Goal: Task Accomplishment & Management: Manage account settings

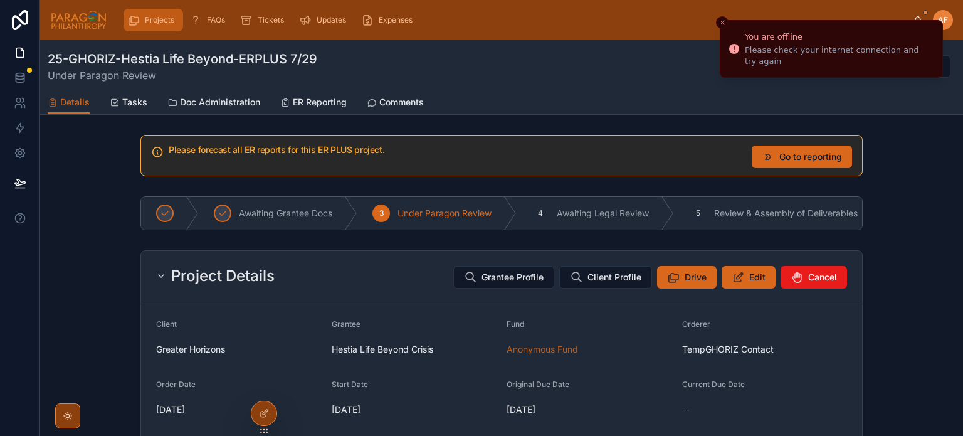
click at [133, 21] on icon "scrollable content" at bounding box center [133, 20] width 13 height 13
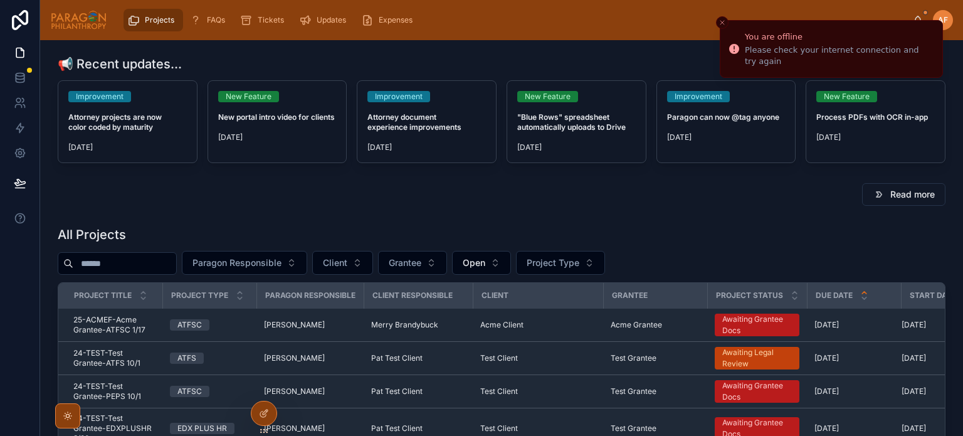
click at [152, 264] on input "text" at bounding box center [124, 263] width 103 height 18
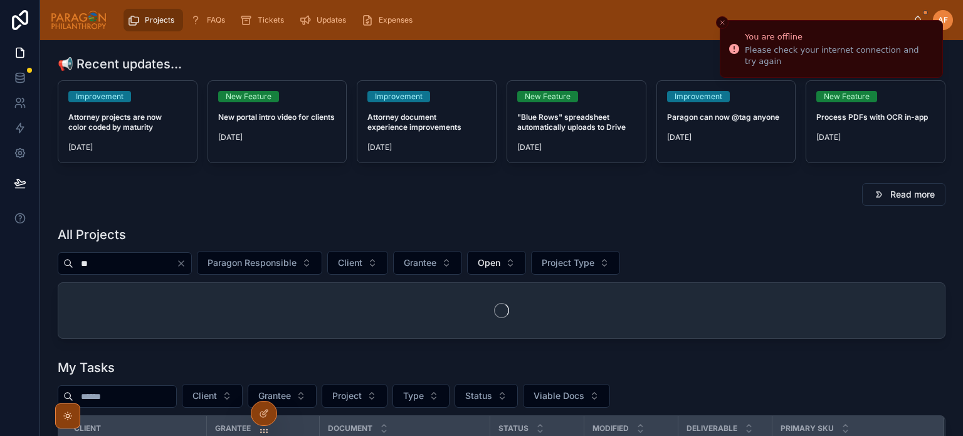
type input "*"
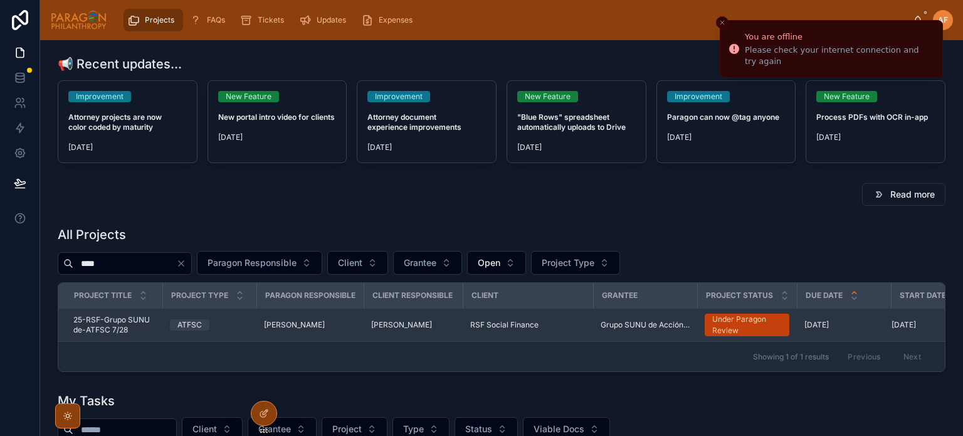
type input "****"
click at [221, 323] on div "ATFSC" at bounding box center [209, 324] width 79 height 11
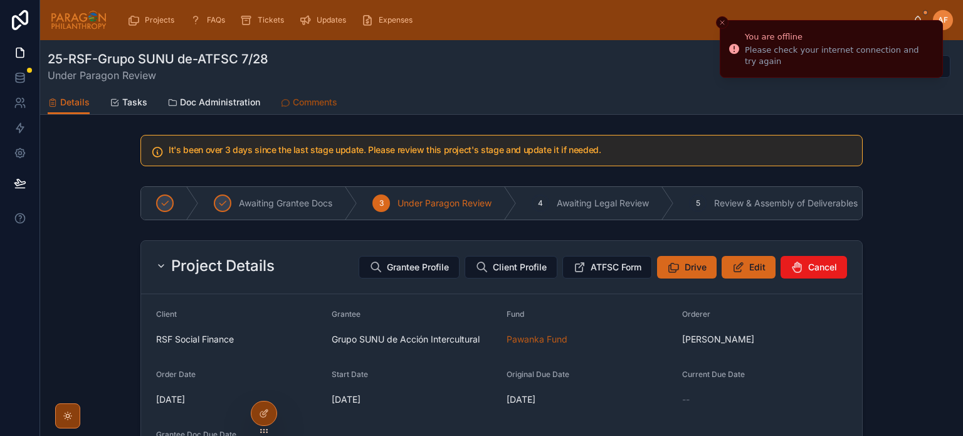
click at [313, 96] on span "Comments" at bounding box center [315, 102] width 44 height 13
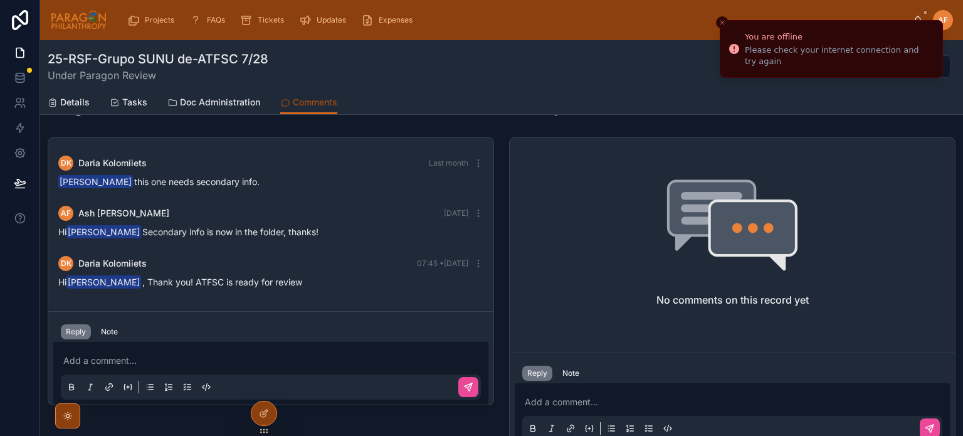
scroll to position [63, 0]
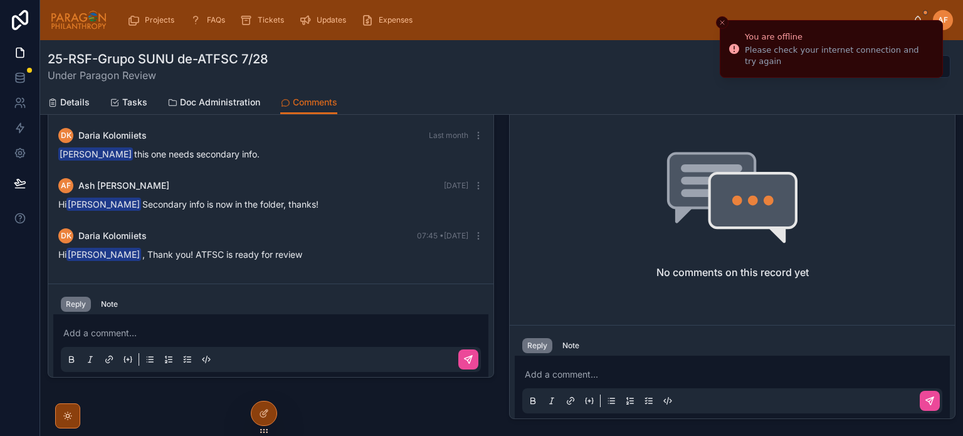
click at [174, 332] on p at bounding box center [273, 333] width 420 height 13
click at [464, 355] on icon at bounding box center [468, 359] width 10 height 10
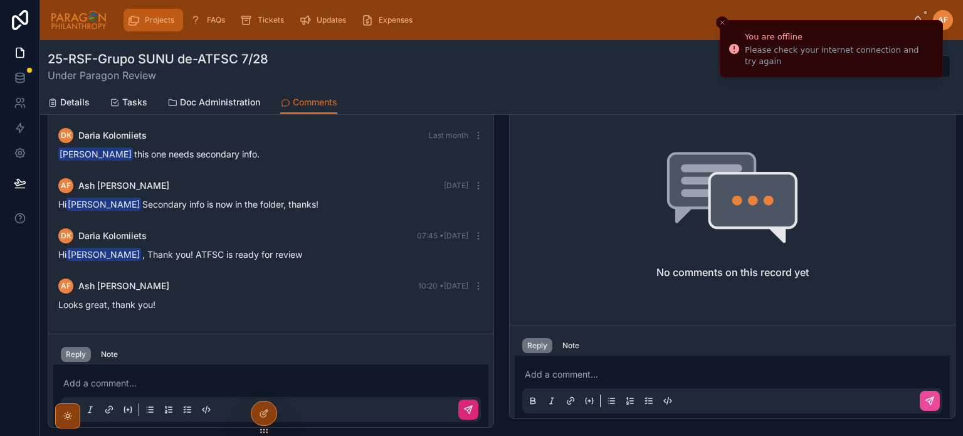
click at [151, 20] on span "Projects" at bounding box center [159, 20] width 29 height 10
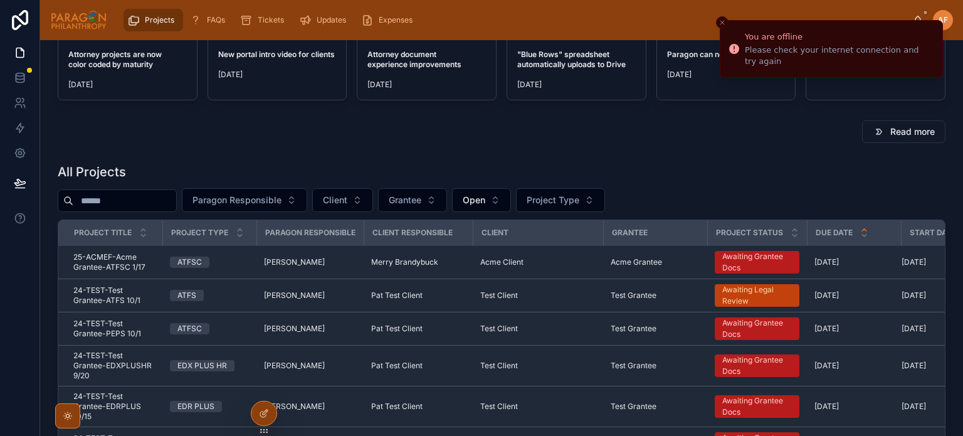
click at [169, 13] on div "Projects" at bounding box center [153, 20] width 52 height 20
click at [264, 202] on span "Paragon Responsible" at bounding box center [236, 200] width 89 height 13
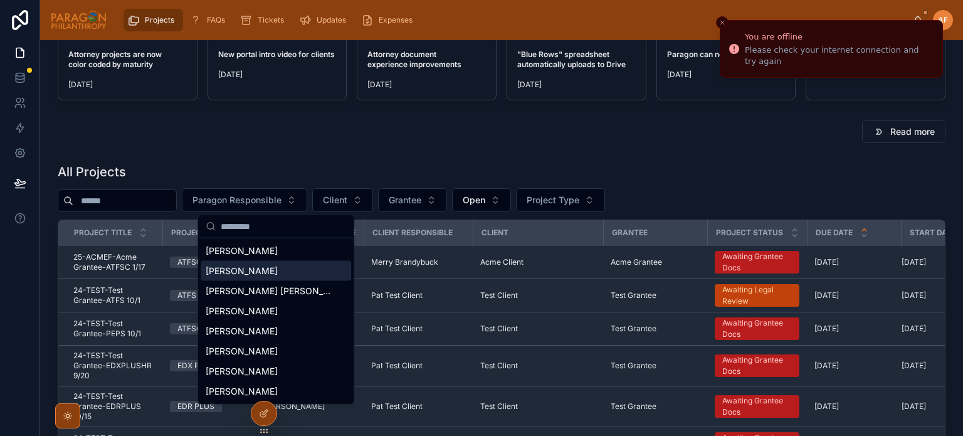
click at [255, 272] on span "[PERSON_NAME]" at bounding box center [242, 270] width 72 height 13
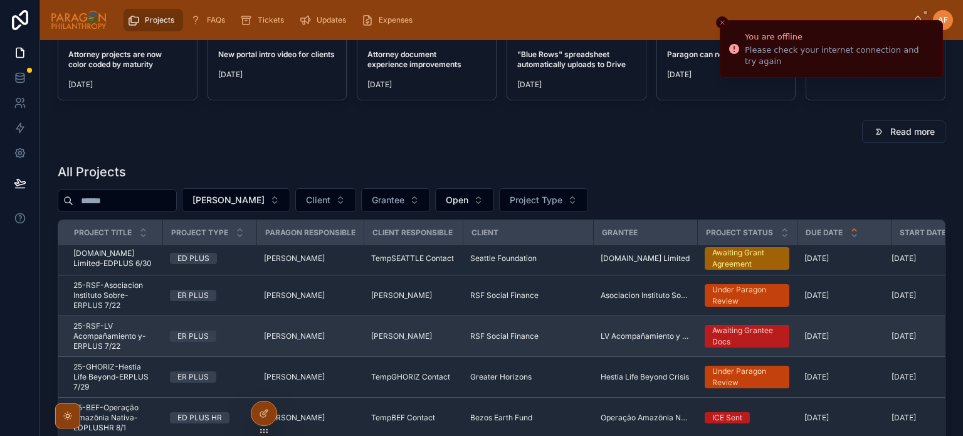
scroll to position [63, 0]
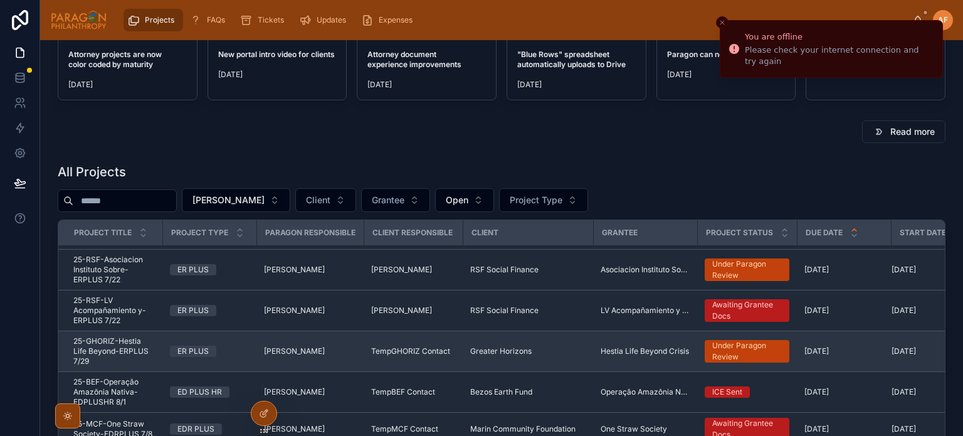
click at [229, 355] on div "ER PLUS" at bounding box center [209, 350] width 79 height 11
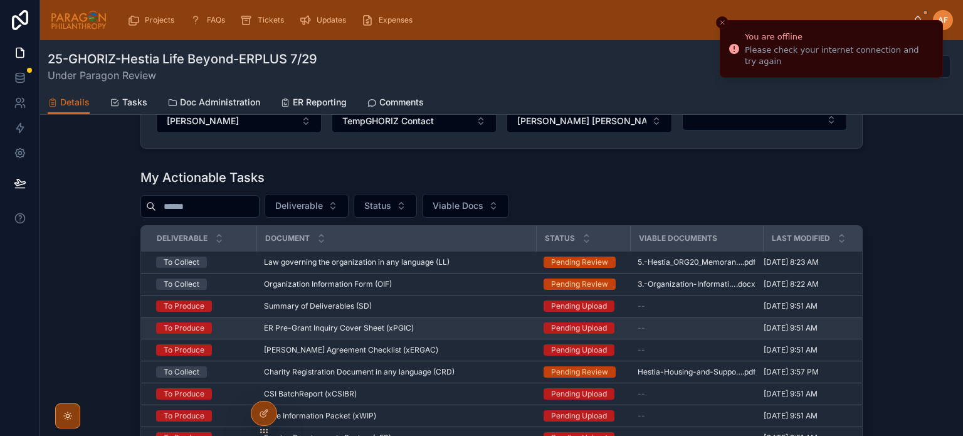
scroll to position [940, 0]
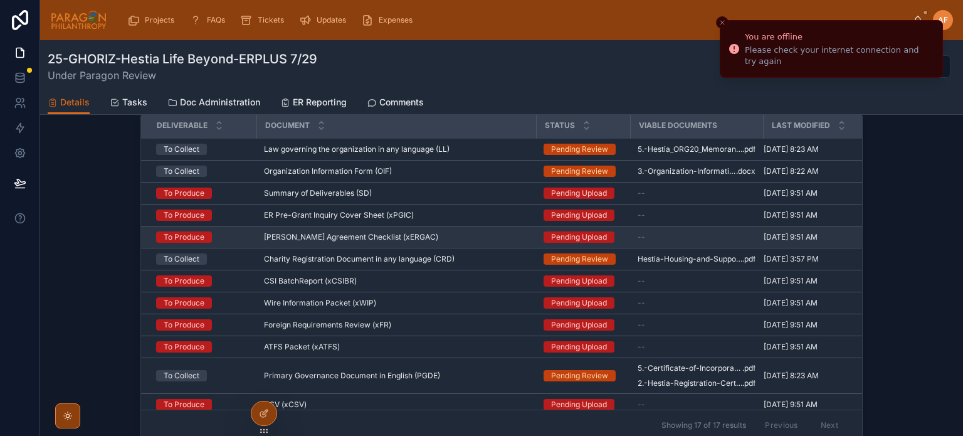
click at [358, 238] on span "[PERSON_NAME] Agreement Checklist (xERGAC)" at bounding box center [351, 237] width 174 height 10
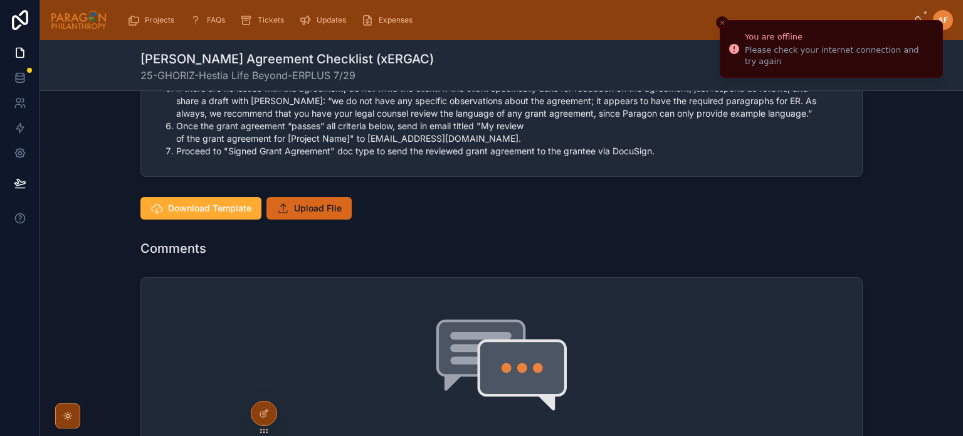
scroll to position [627, 0]
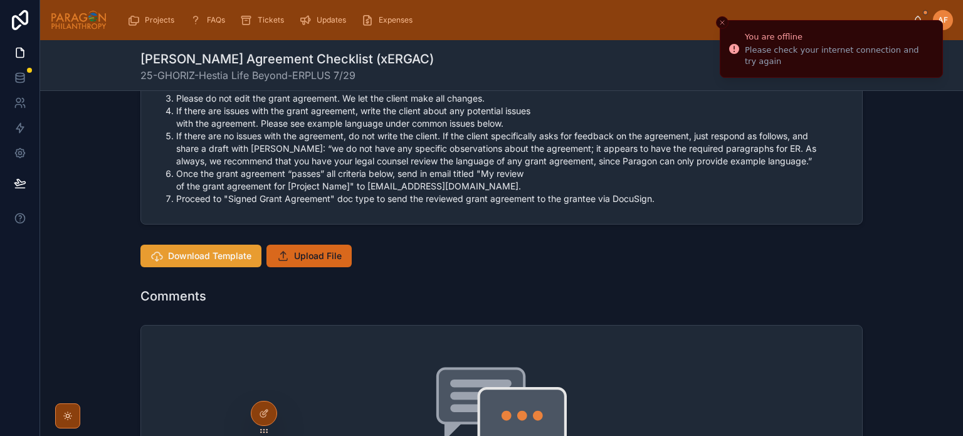
click at [224, 255] on span "Download Template" at bounding box center [209, 255] width 83 height 13
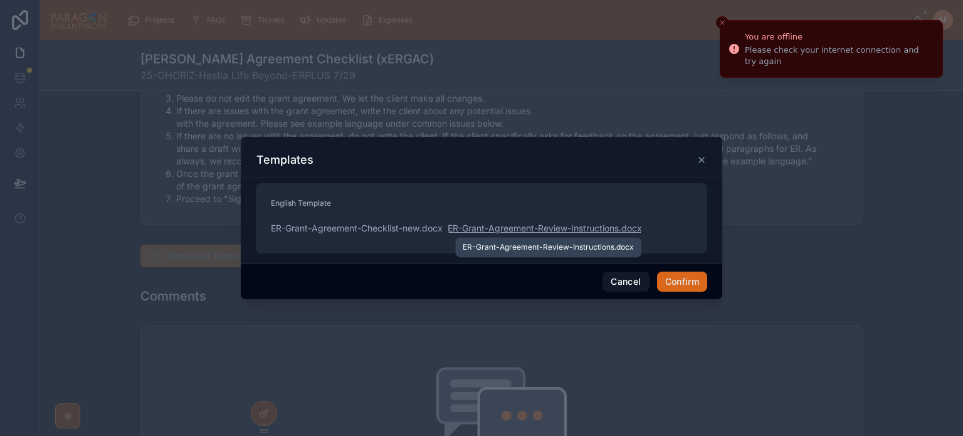
click at [610, 233] on span "ER-Grant-Agreement-Review-Instructions" at bounding box center [532, 228] width 171 height 13
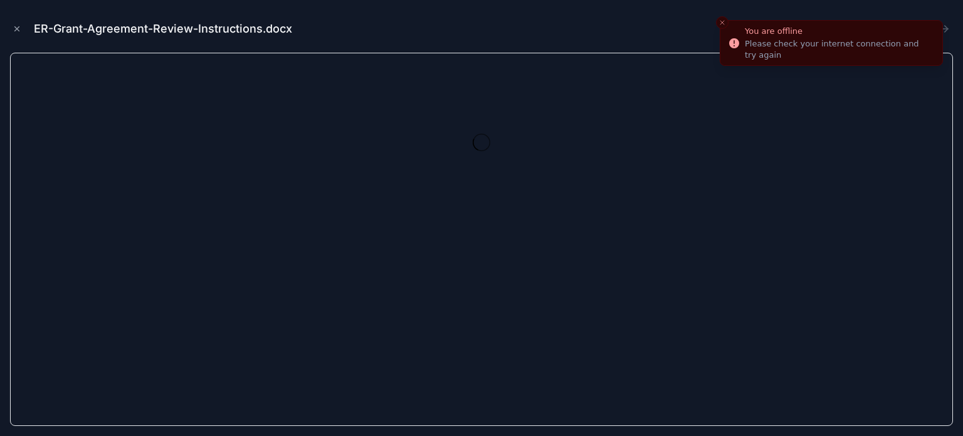
click at [719, 24] on icon "Close toast" at bounding box center [722, 23] width 8 height 8
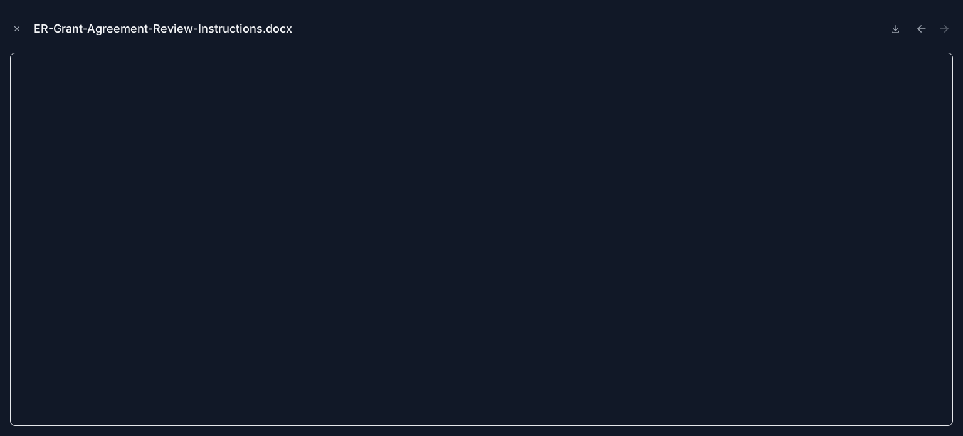
click at [889, 27] on button at bounding box center [894, 29] width 15 height 18
click at [18, 33] on icon "Close modal" at bounding box center [17, 28] width 9 height 9
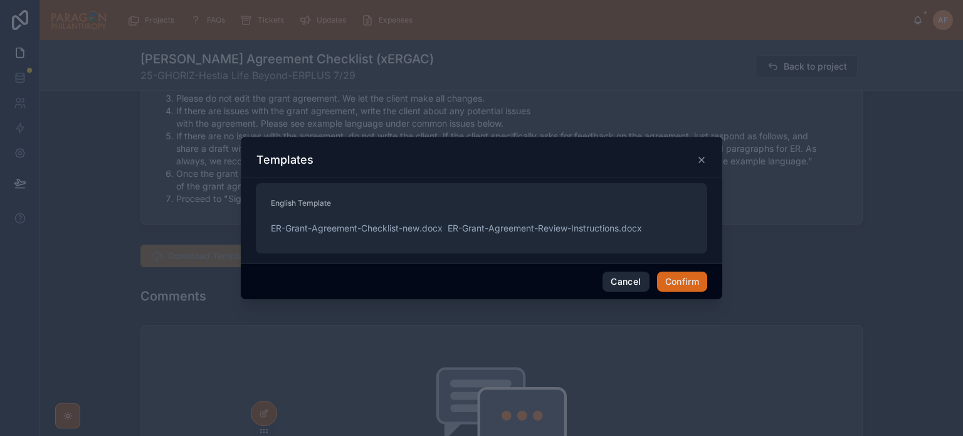
click at [627, 283] on button "Cancel" at bounding box center [625, 281] width 46 height 20
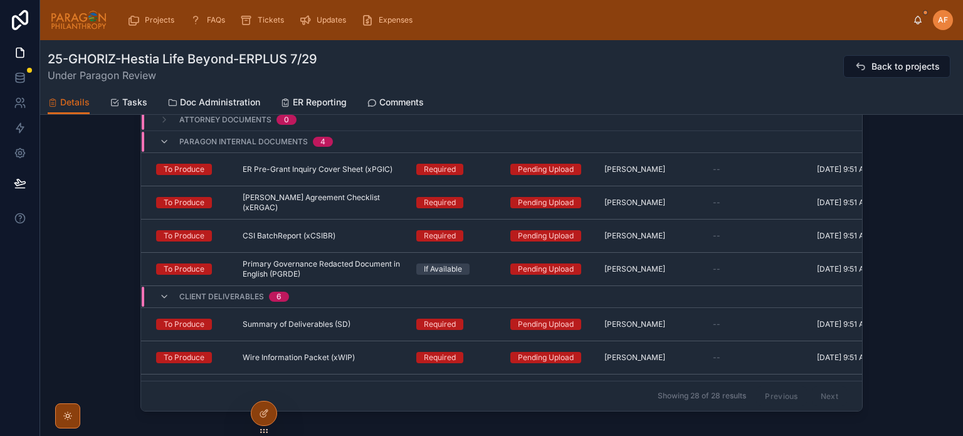
scroll to position [1379, 0]
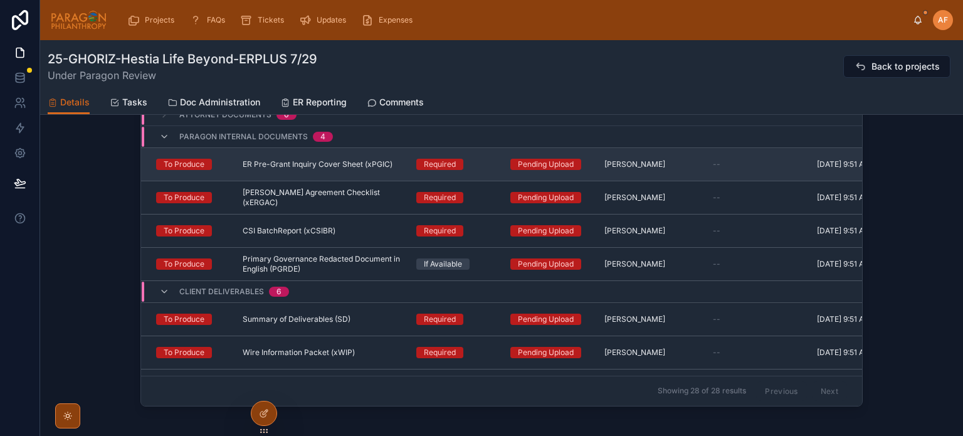
click at [353, 165] on span "ER Pre-Grant Inquiry Cover Sheet (xPGIC)" at bounding box center [318, 164] width 150 height 10
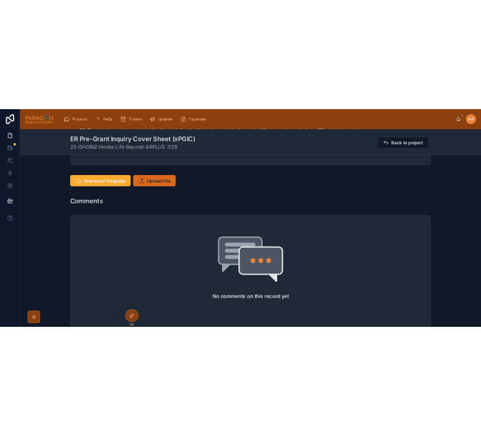
scroll to position [2131, 0]
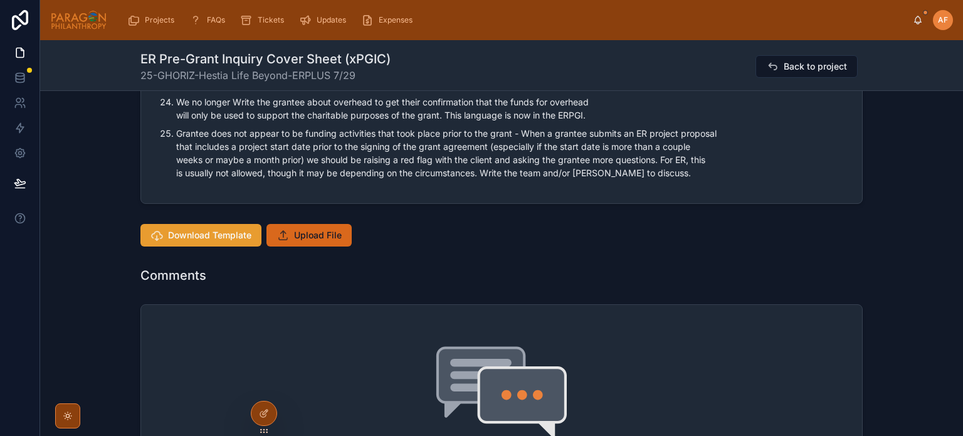
click at [213, 233] on span "Download Template" at bounding box center [209, 235] width 83 height 13
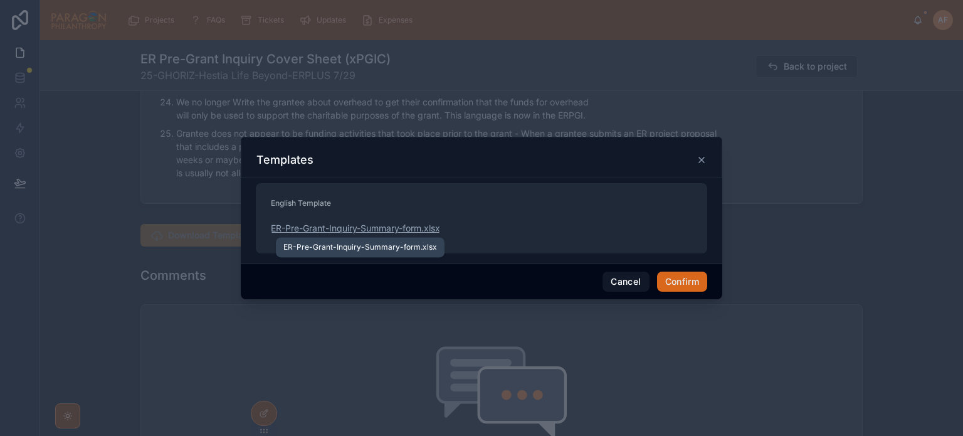
click at [375, 224] on span "ER-Pre-Grant-Inquiry-Summary-form" at bounding box center [346, 228] width 150 height 13
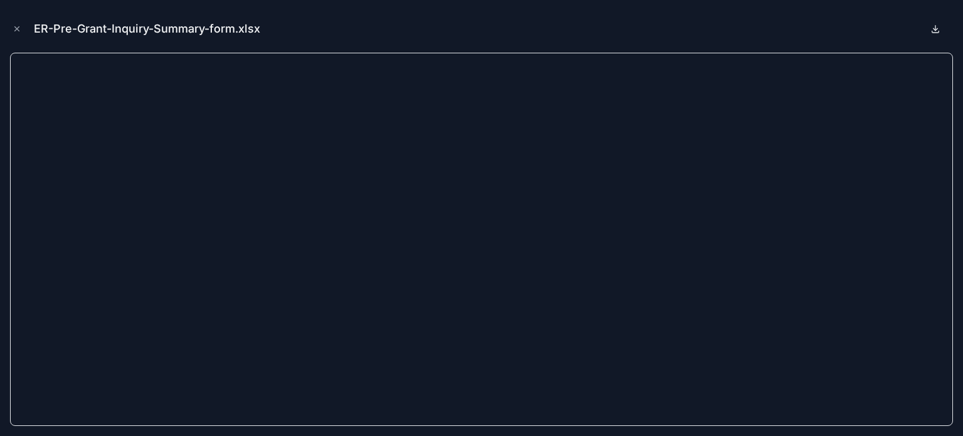
click at [934, 26] on icon at bounding box center [935, 29] width 10 height 10
click at [542, 31] on div "ER-Pre-Grant-Inquiry-Summary-form.xlsx" at bounding box center [481, 29] width 943 height 38
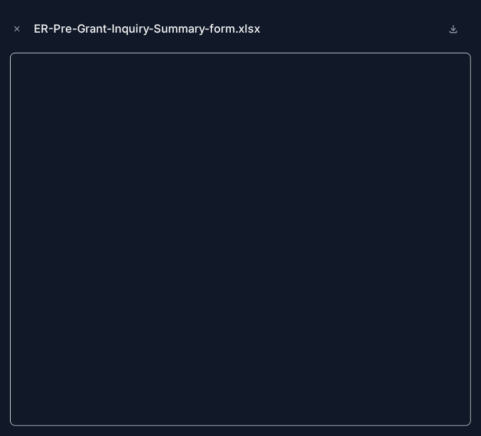
scroll to position [2204, 0]
click at [10, 35] on button "Close modal" at bounding box center [17, 29] width 14 height 14
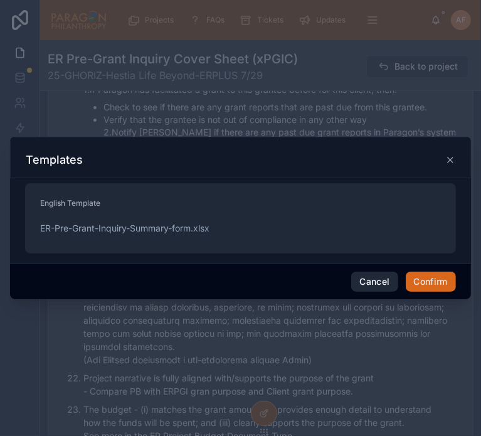
click at [371, 281] on button "Cancel" at bounding box center [374, 281] width 46 height 20
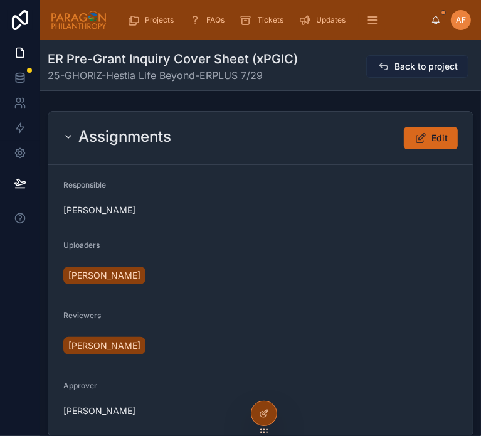
click at [426, 59] on button "Back to project" at bounding box center [417, 66] width 102 height 23
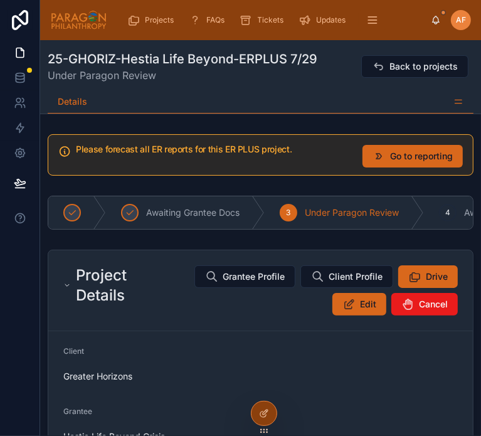
scroll to position [188, 0]
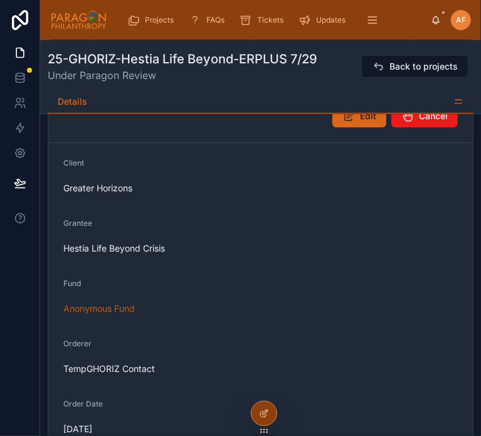
click at [264, 242] on div "Hestia Life Beyond Crisis" at bounding box center [260, 248] width 394 height 13
drag, startPoint x: 261, startPoint y: 187, endPoint x: 306, endPoint y: 188, distance: 45.1
click at [165, 242] on span "Hestia Life Beyond Crisis" at bounding box center [114, 248] width 102 height 13
drag, startPoint x: 261, startPoint y: 192, endPoint x: 403, endPoint y: 200, distance: 142.5
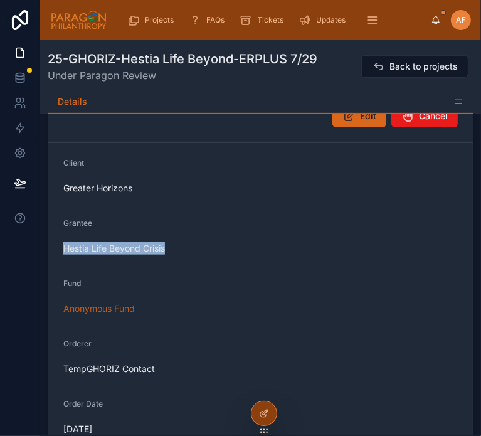
copy span "Hestia Life Beyond Crisis"
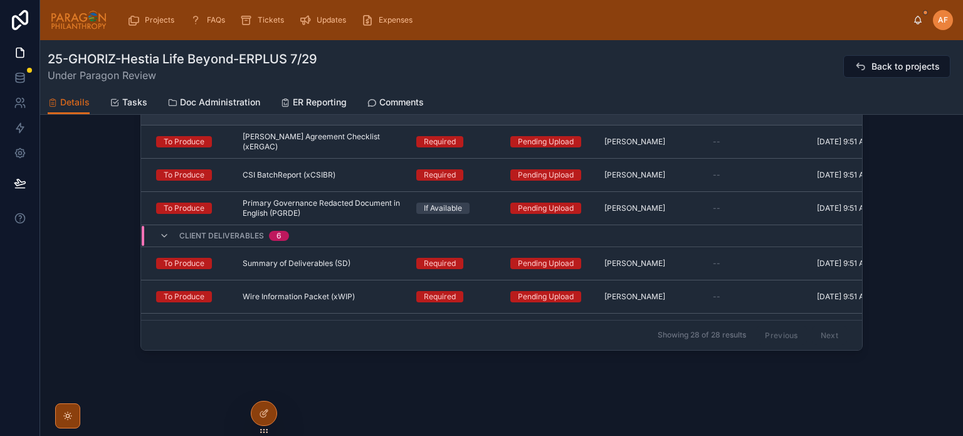
scroll to position [1401, 0]
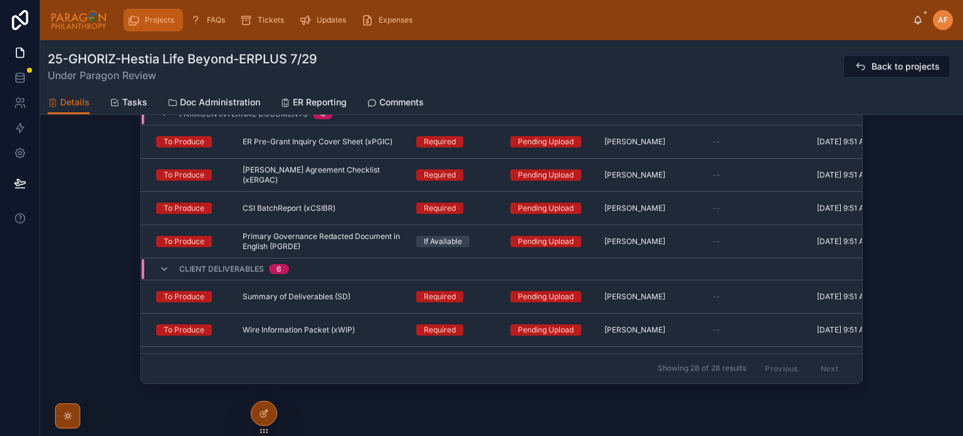
click at [164, 21] on span "Projects" at bounding box center [159, 20] width 29 height 10
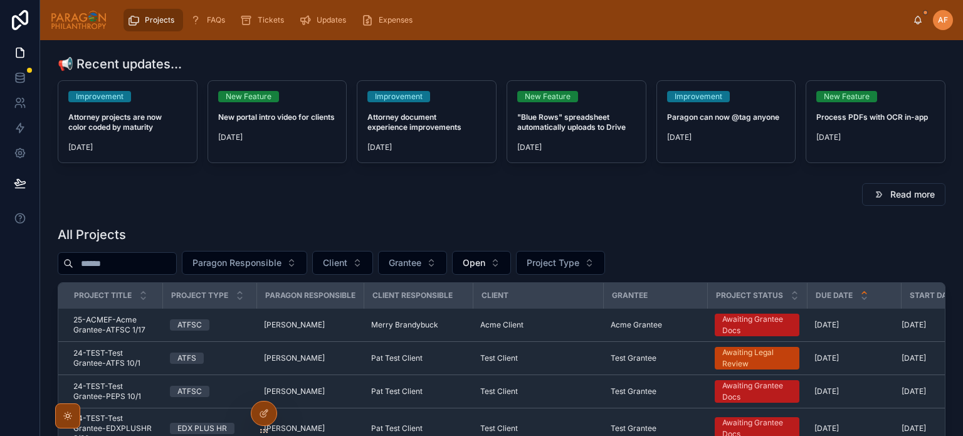
click at [145, 258] on input "text" at bounding box center [124, 263] width 103 height 18
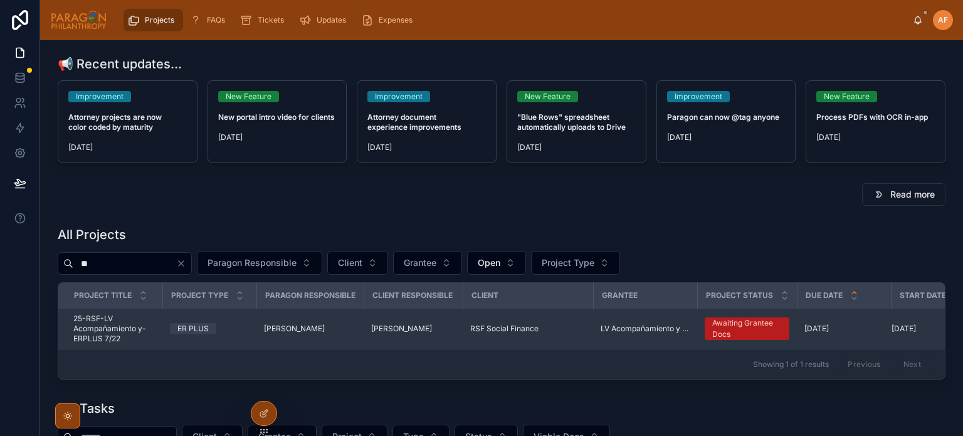
type input "**"
click at [256, 324] on td "ER PLUS" at bounding box center [209, 328] width 94 height 41
click at [239, 334] on td "ER PLUS" at bounding box center [209, 328] width 94 height 41
click at [237, 328] on div "ER PLUS" at bounding box center [209, 328] width 79 height 11
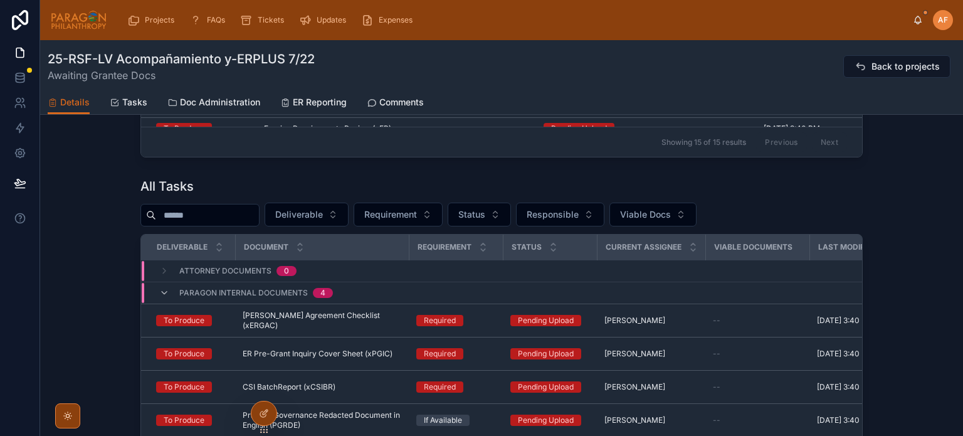
scroll to position [1191, 0]
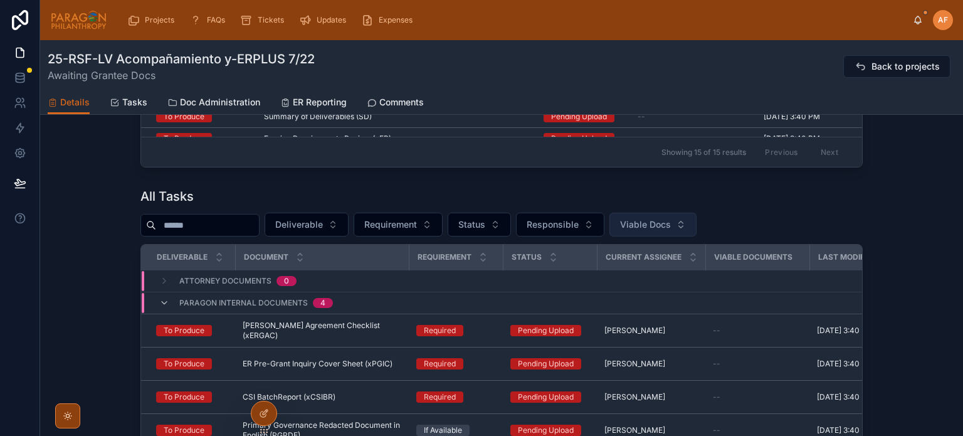
click at [671, 231] on span "Viable Docs" at bounding box center [645, 224] width 51 height 13
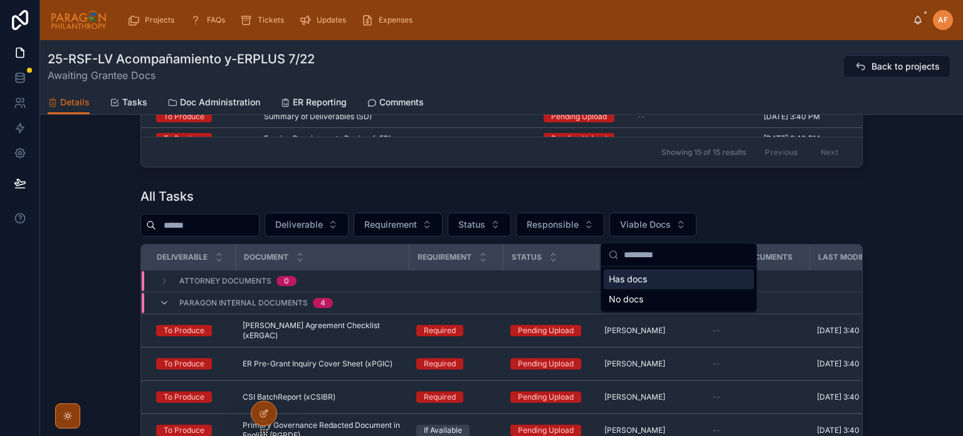
click at [633, 281] on div "Has docs" at bounding box center [679, 279] width 150 height 20
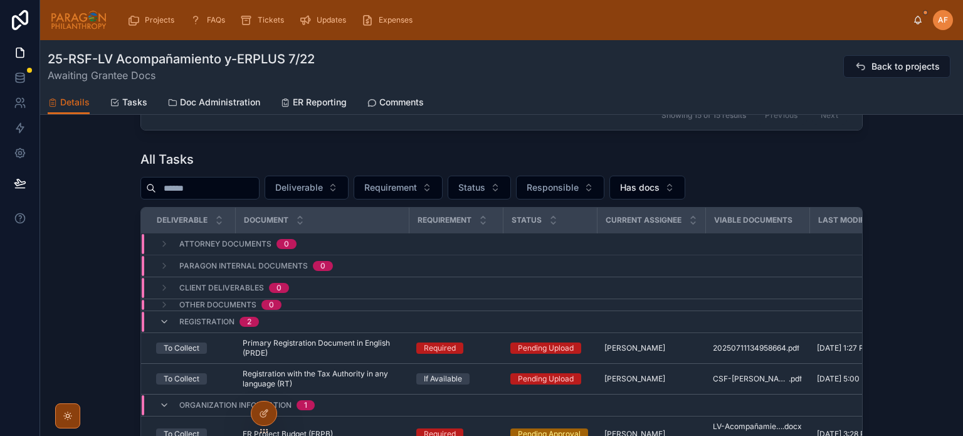
scroll to position [1353, 0]
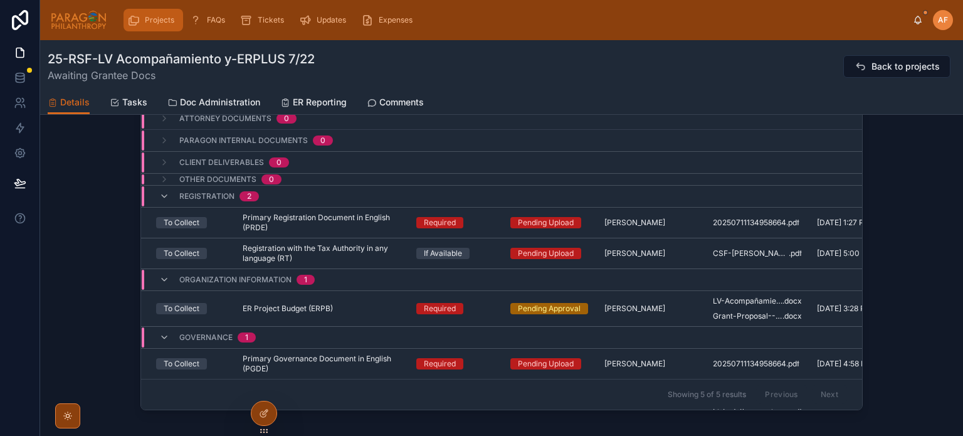
click at [154, 24] on span "Projects" at bounding box center [159, 20] width 29 height 10
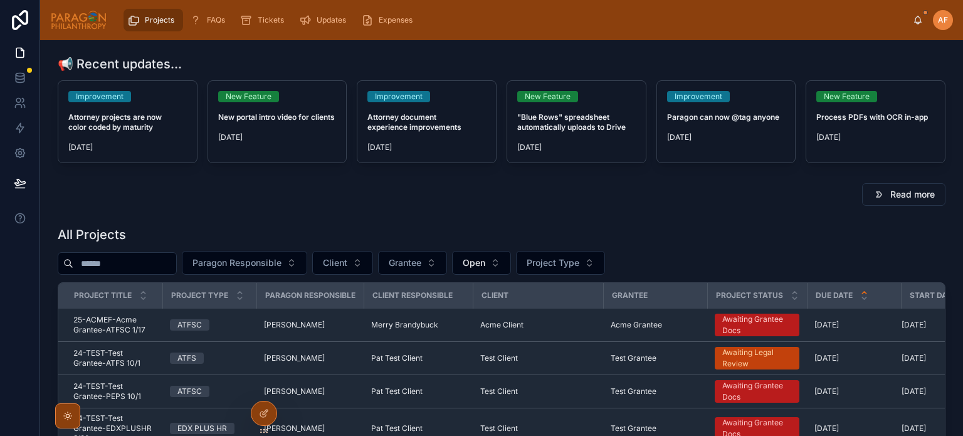
click at [168, 261] on input "text" at bounding box center [124, 263] width 103 height 18
type input "****"
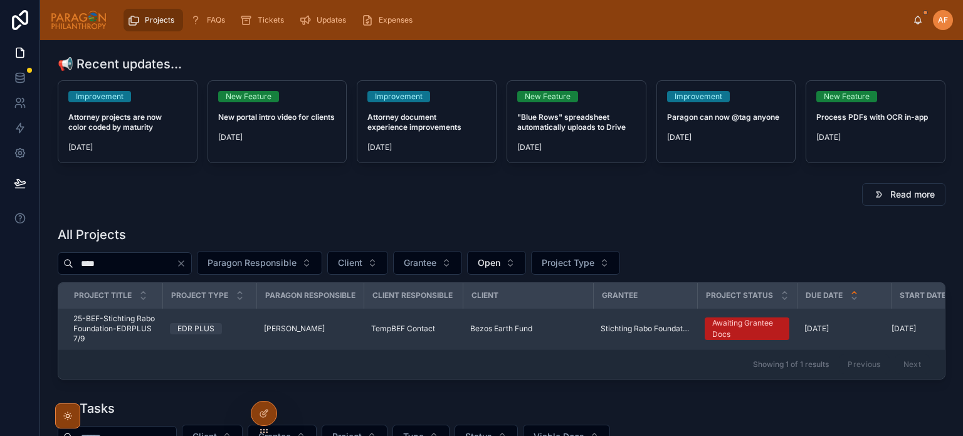
click at [248, 328] on td "EDR PLUS" at bounding box center [209, 328] width 94 height 41
click at [244, 323] on div "EDR PLUS" at bounding box center [209, 328] width 79 height 11
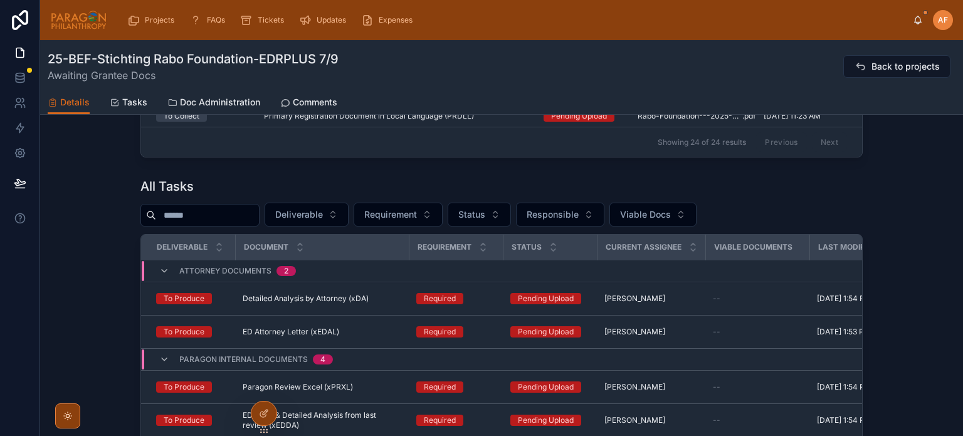
scroll to position [1253, 0]
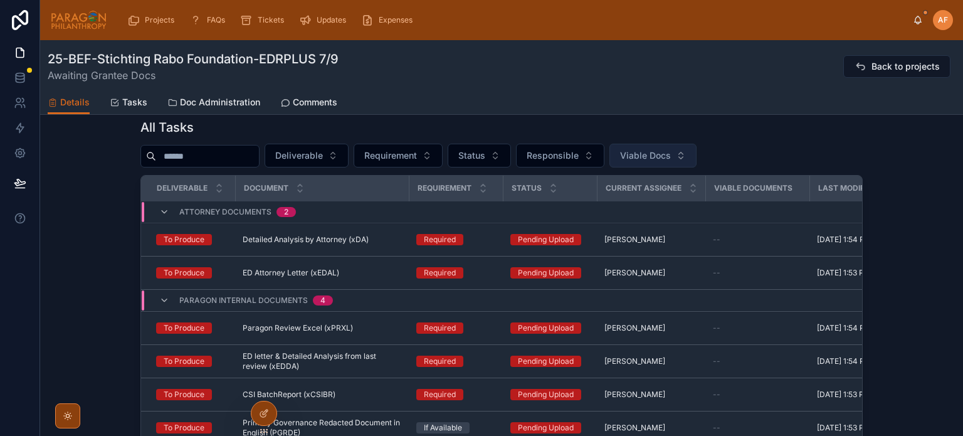
click at [666, 161] on span "Viable Docs" at bounding box center [645, 155] width 51 height 13
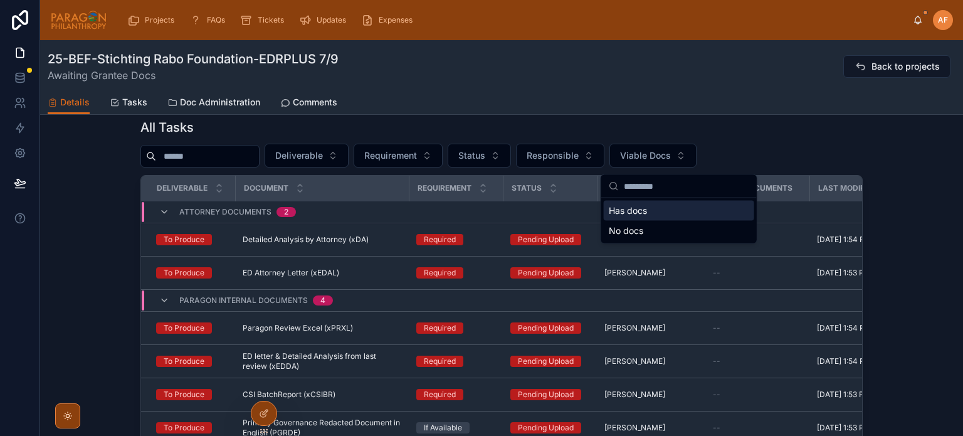
click at [648, 212] on div "Has docs" at bounding box center [679, 211] width 150 height 20
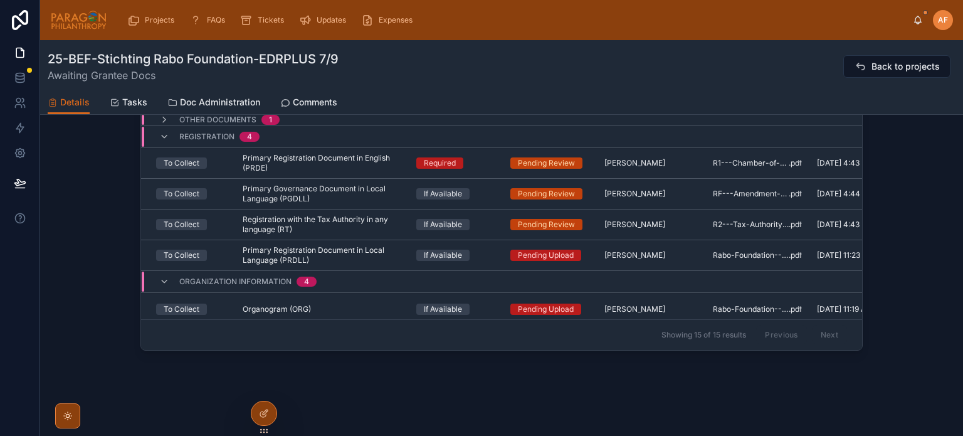
scroll to position [1409, 0]
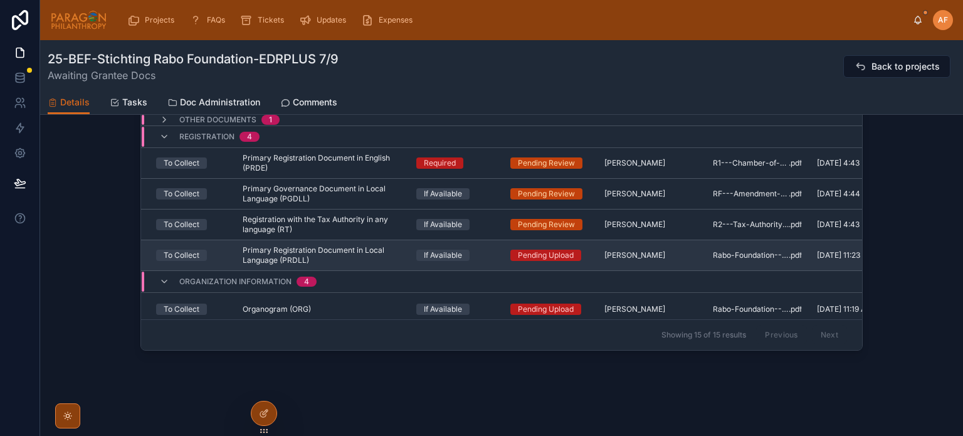
click at [479, 254] on div "If Available" at bounding box center [455, 254] width 79 height 11
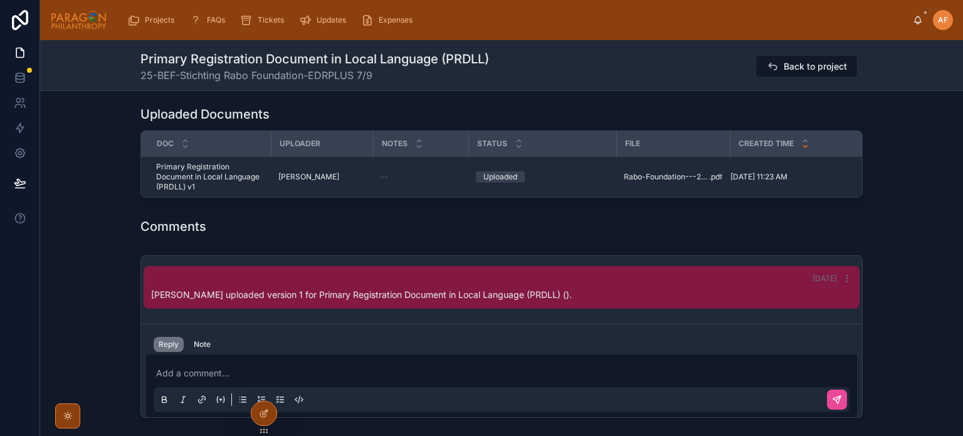
scroll to position [564, 0]
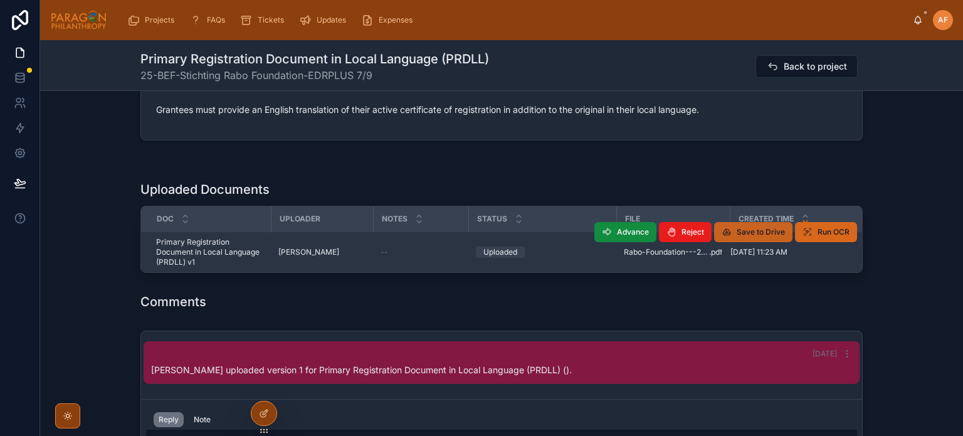
click at [752, 233] on span "Save to Drive" at bounding box center [760, 232] width 48 height 10
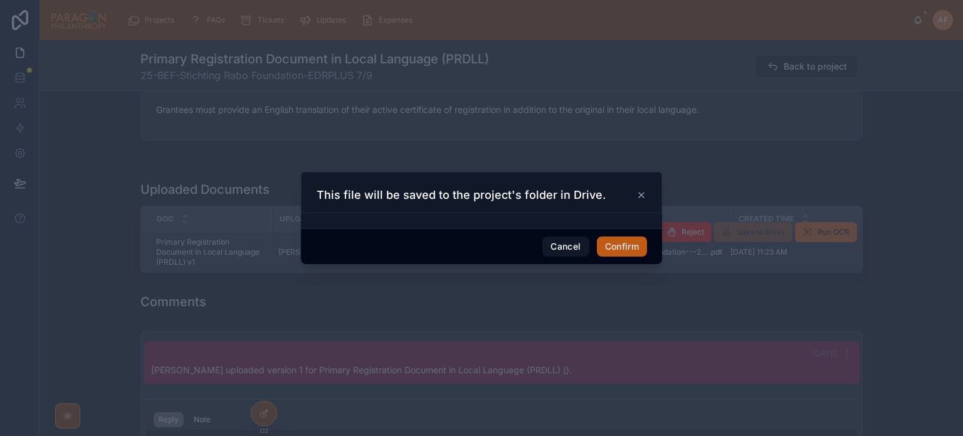
click at [618, 248] on button "Confirm" at bounding box center [622, 246] width 50 height 20
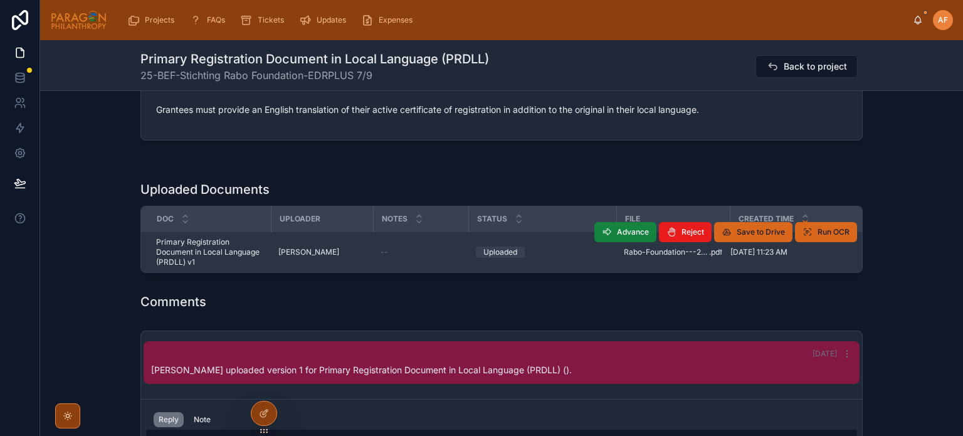
click at [617, 228] on span "Advance" at bounding box center [633, 232] width 32 height 10
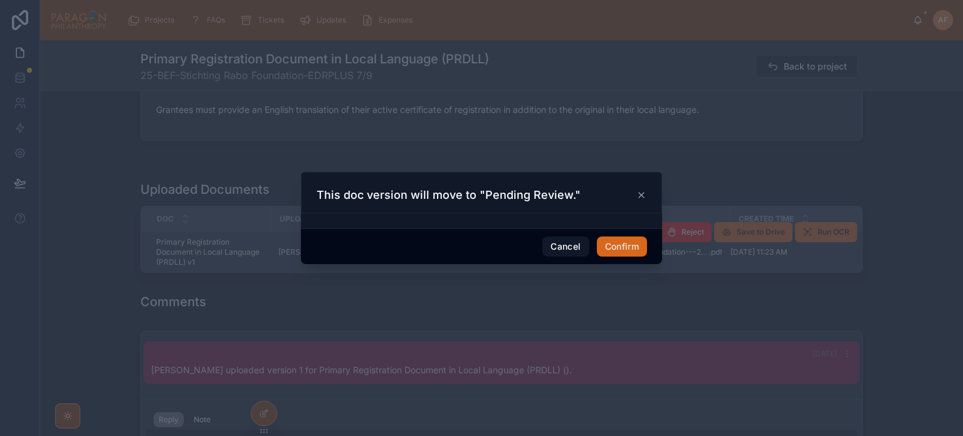
click at [627, 232] on div "Cancel Confirm" at bounding box center [481, 246] width 361 height 36
click at [627, 238] on button "Confirm" at bounding box center [622, 246] width 50 height 20
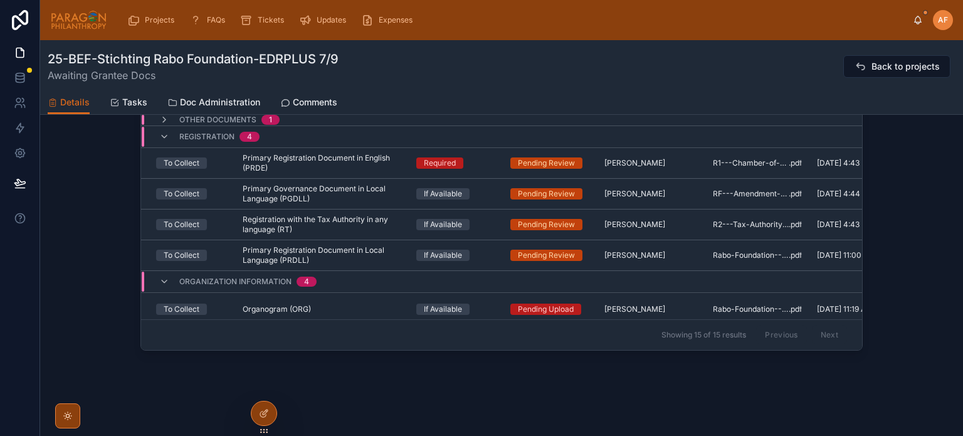
scroll to position [125, 0]
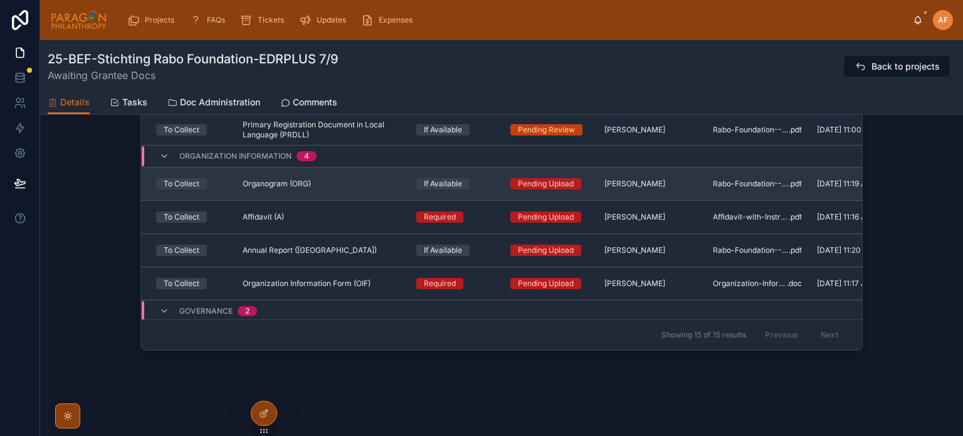
click at [481, 185] on div "If Available" at bounding box center [455, 183] width 79 height 11
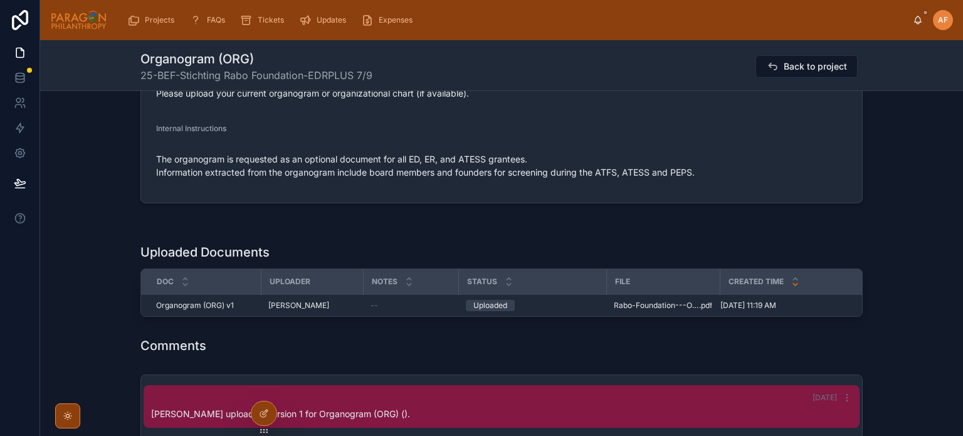
scroll to position [439, 0]
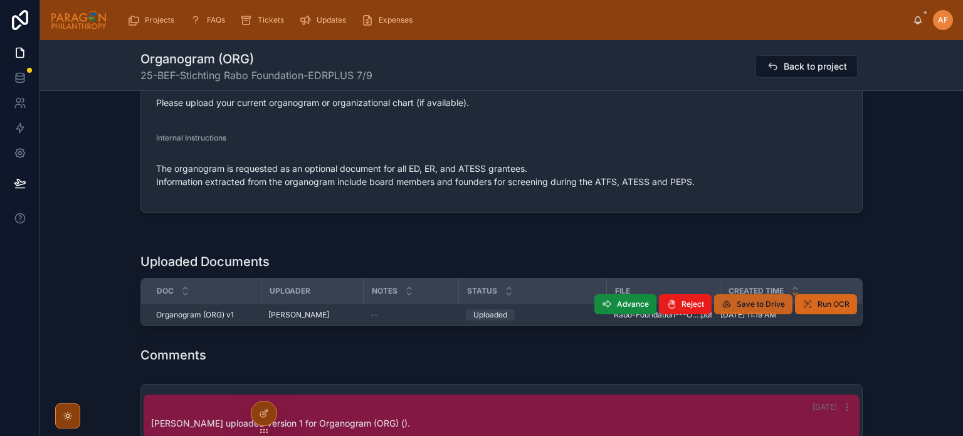
click at [748, 300] on span "Save to Drive" at bounding box center [760, 304] width 48 height 10
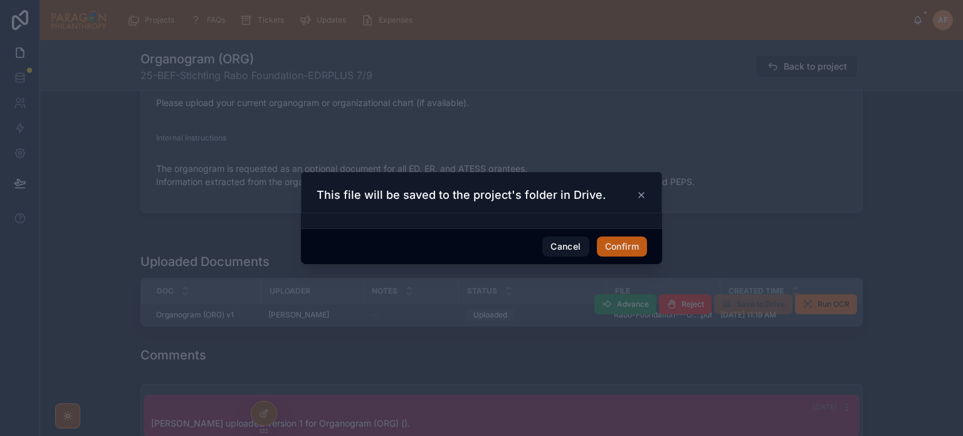
click at [628, 241] on button "Confirm" at bounding box center [622, 246] width 50 height 20
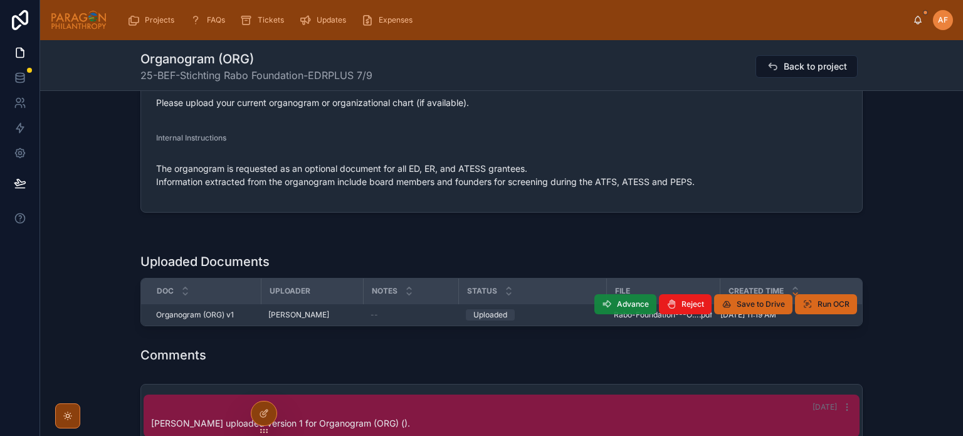
click at [624, 304] on span "Advance" at bounding box center [633, 304] width 32 height 10
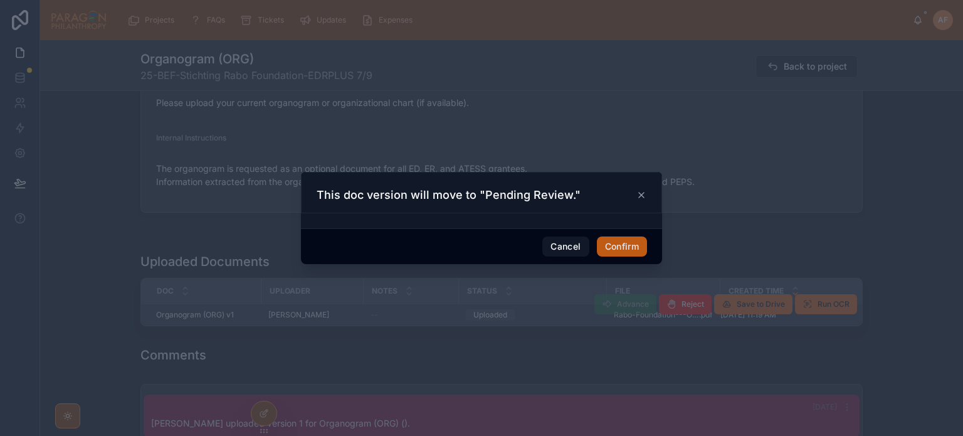
click at [624, 255] on button "Confirm" at bounding box center [622, 246] width 50 height 20
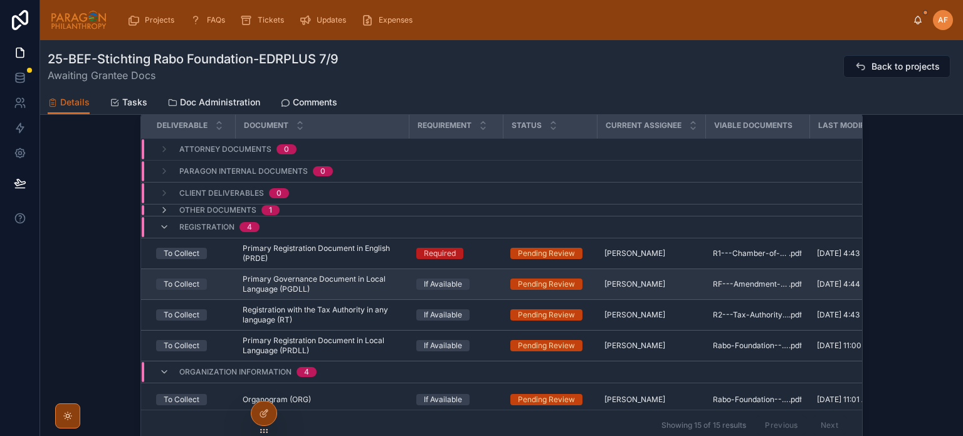
scroll to position [125, 0]
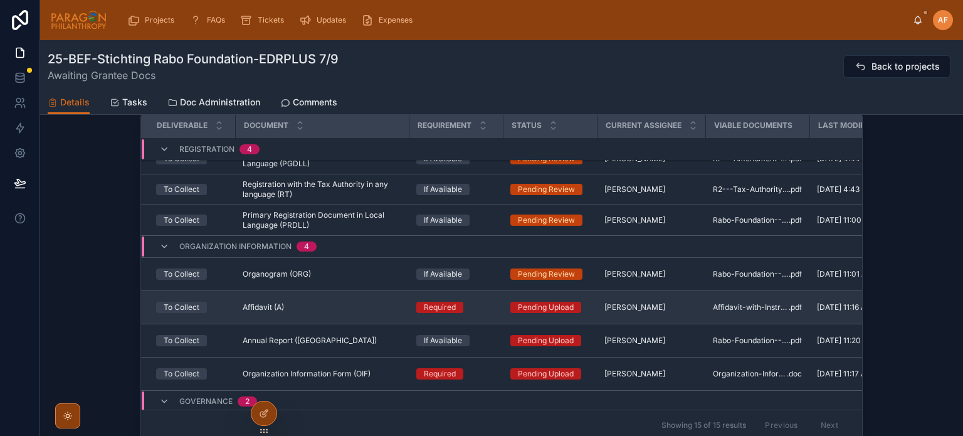
click at [483, 308] on div "Required" at bounding box center [455, 306] width 79 height 11
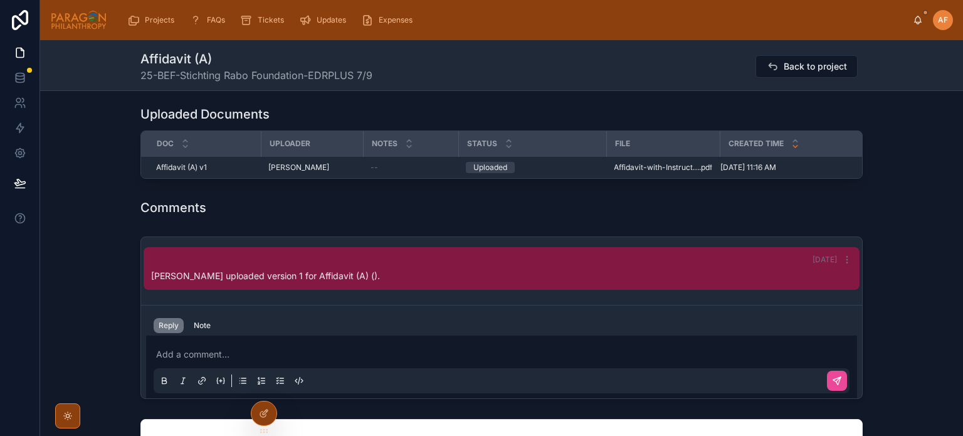
scroll to position [689, 0]
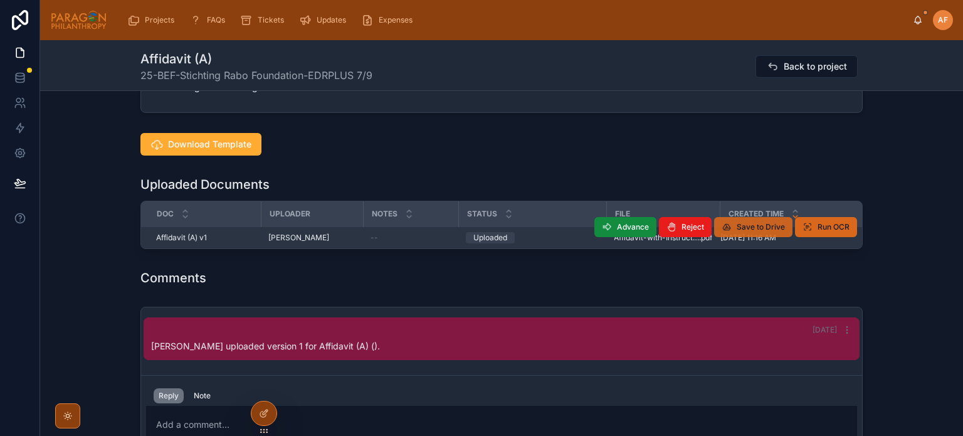
click at [759, 222] on span "Save to Drive" at bounding box center [760, 227] width 48 height 10
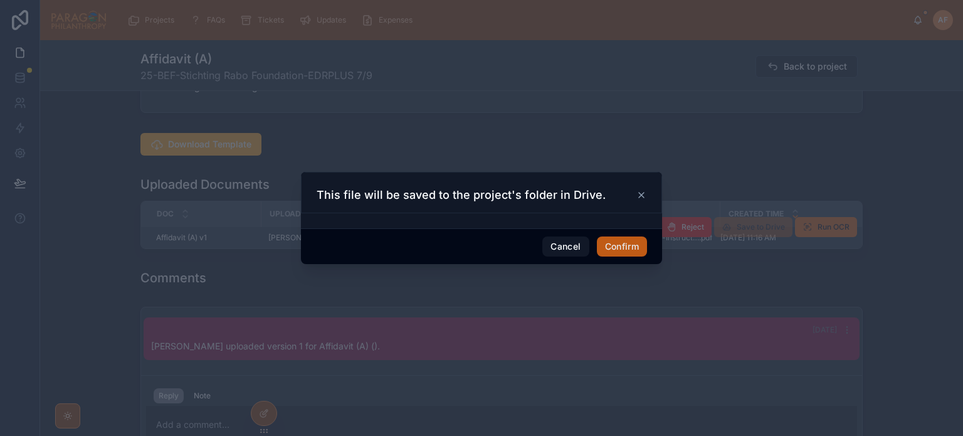
click at [627, 242] on button "Confirm" at bounding box center [622, 246] width 50 height 20
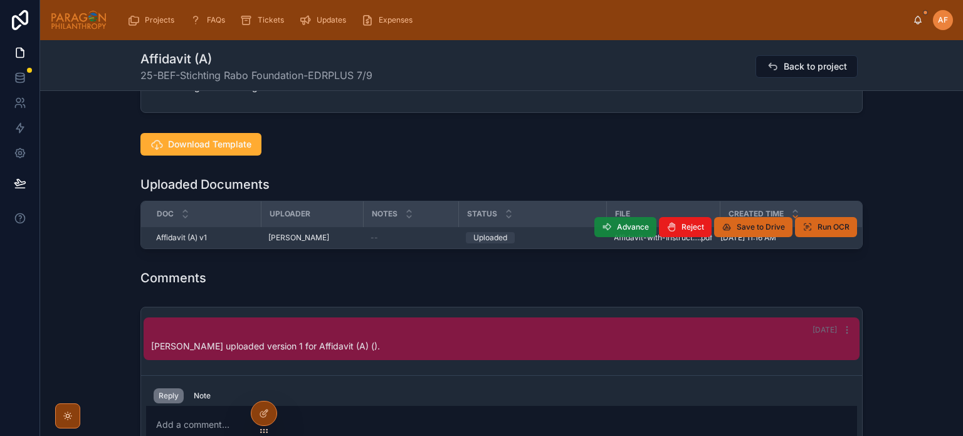
click at [625, 222] on span "Advance" at bounding box center [633, 227] width 32 height 10
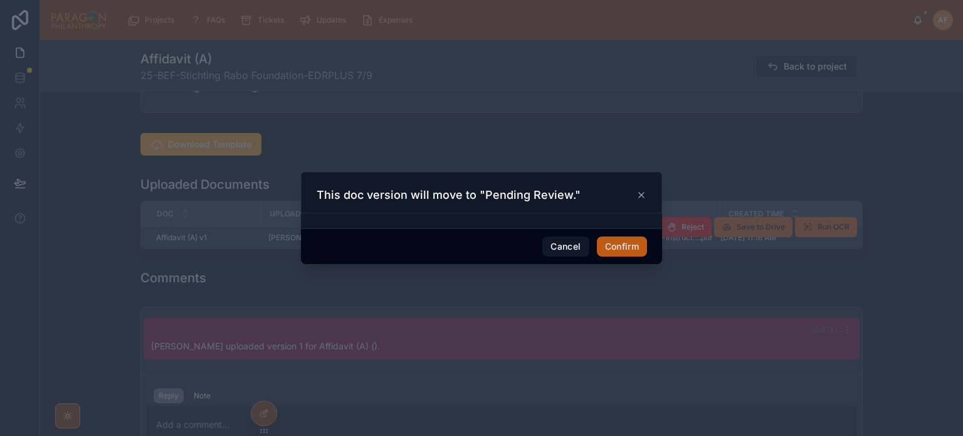
click at [624, 248] on button "Confirm" at bounding box center [622, 246] width 50 height 20
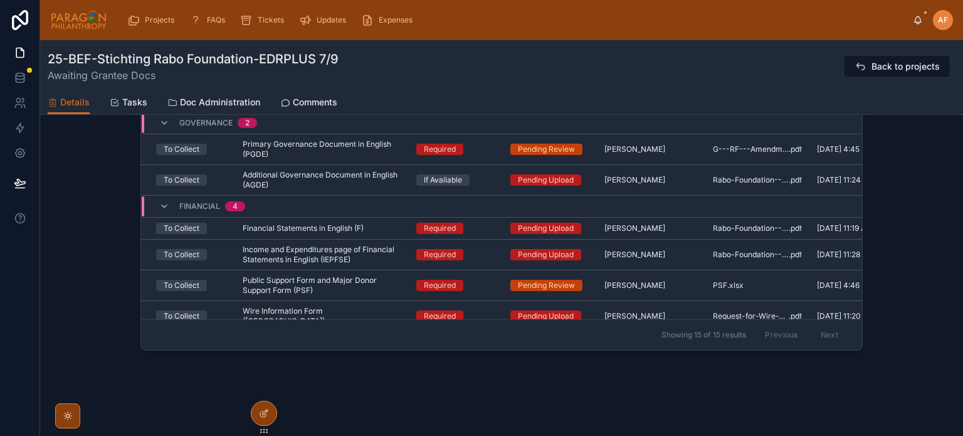
scroll to position [1409, 0]
click at [925, 331] on div "All Tasks Deliverable Requirement Status Responsible Has docs Deliverable Docum…" at bounding box center [501, 158] width 923 height 394
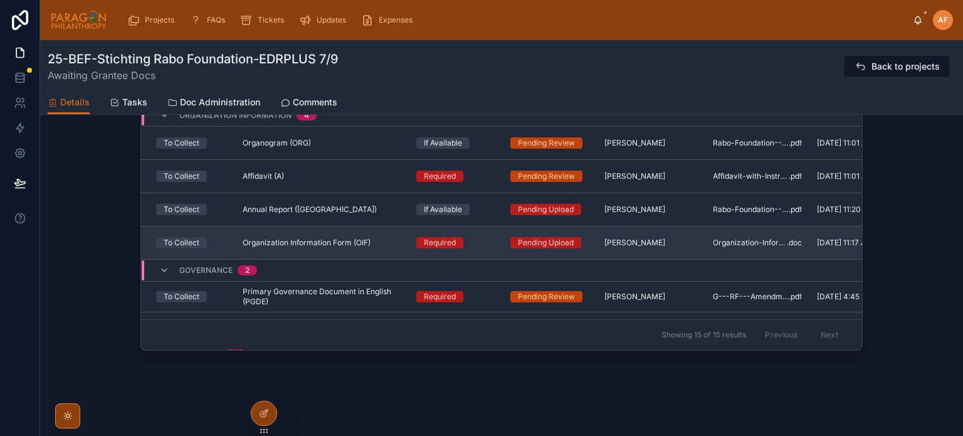
scroll to position [188, 0]
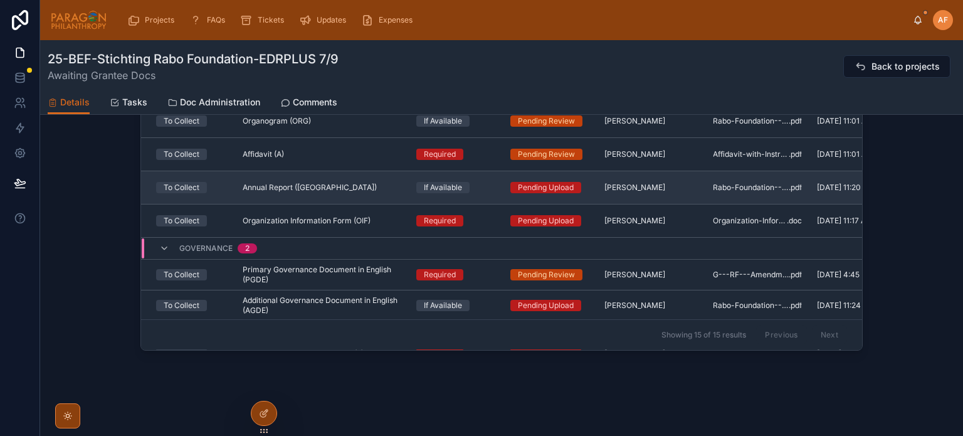
click at [478, 182] on div "If Available" at bounding box center [455, 187] width 79 height 11
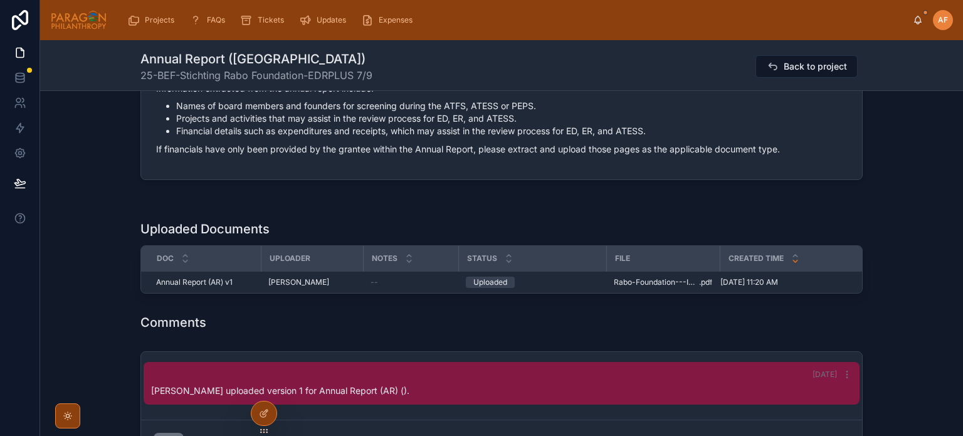
scroll to position [589, 0]
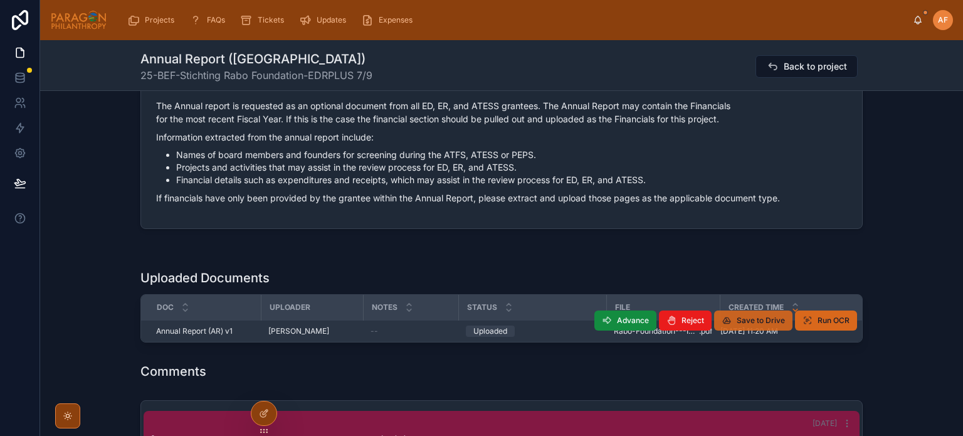
click at [736, 319] on span "Save to Drive" at bounding box center [760, 320] width 48 height 10
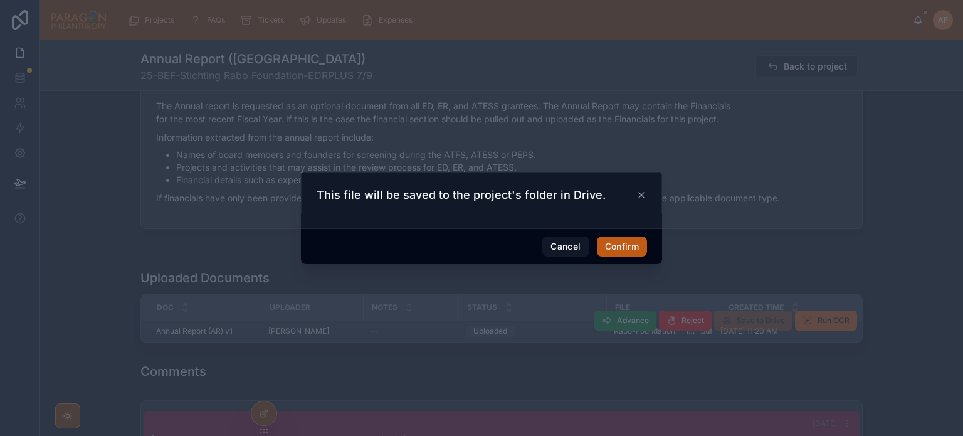
click at [605, 244] on button "Confirm" at bounding box center [622, 246] width 50 height 20
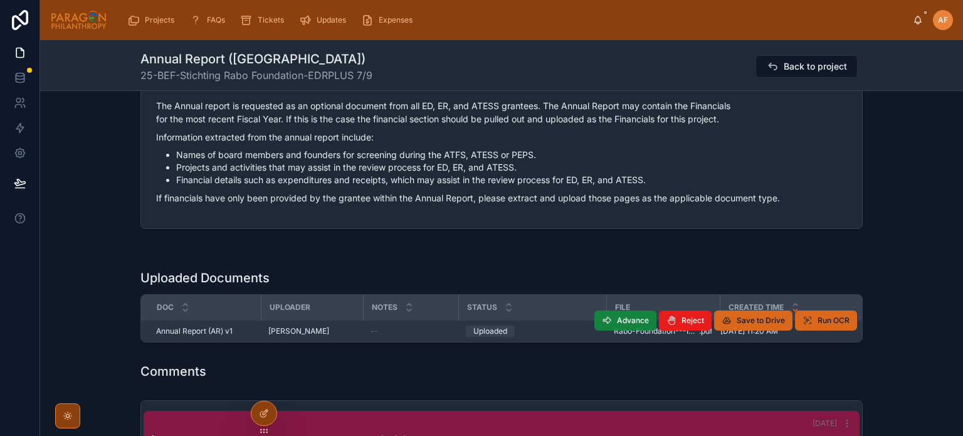
click at [612, 320] on button "Advance" at bounding box center [625, 320] width 62 height 20
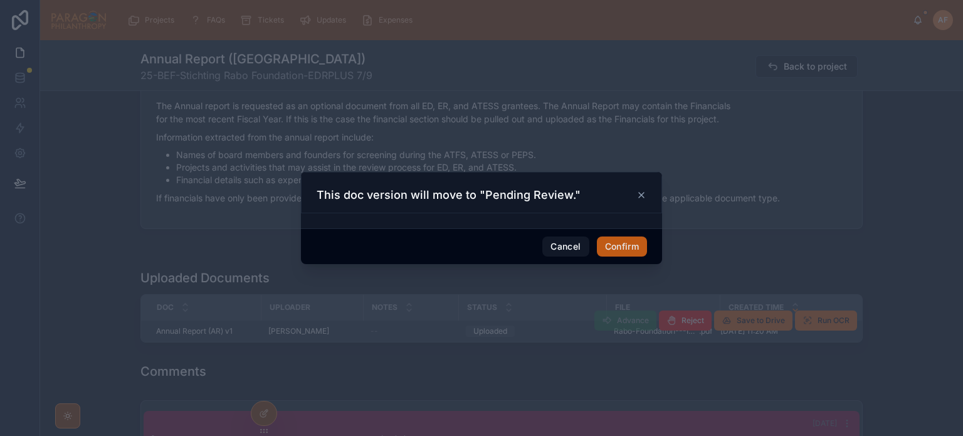
click at [607, 239] on button "Confirm" at bounding box center [622, 246] width 50 height 20
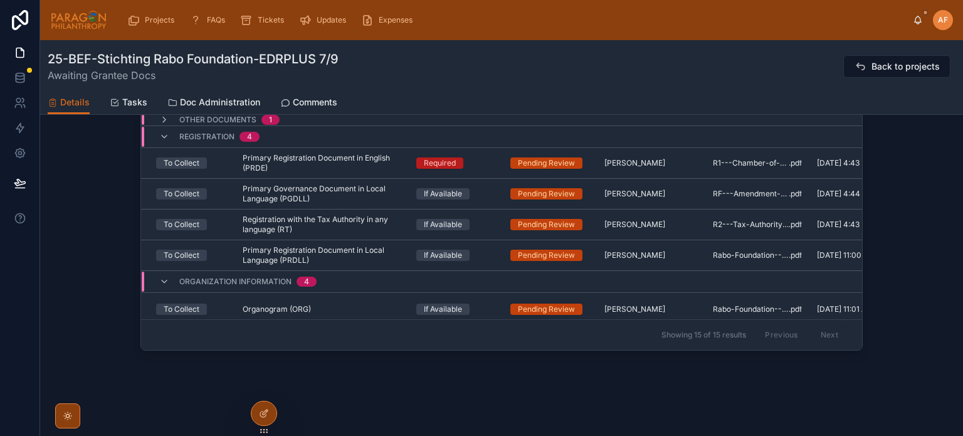
scroll to position [188, 0]
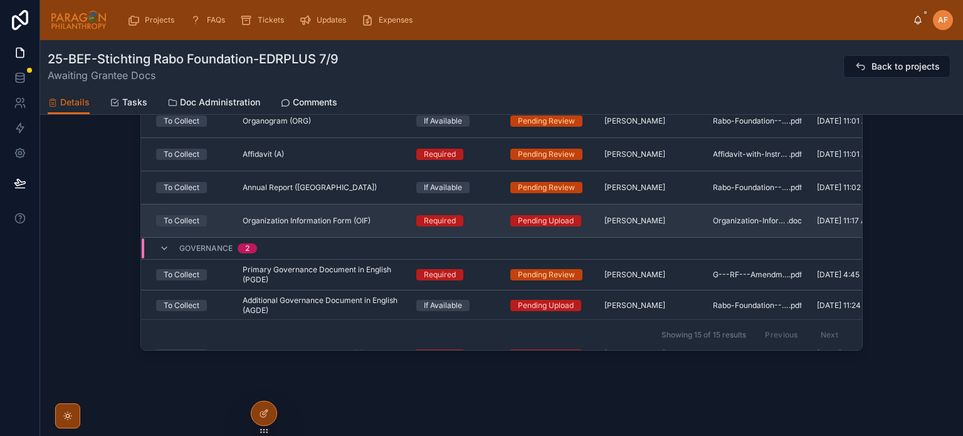
click at [483, 219] on div "Required" at bounding box center [455, 220] width 79 height 11
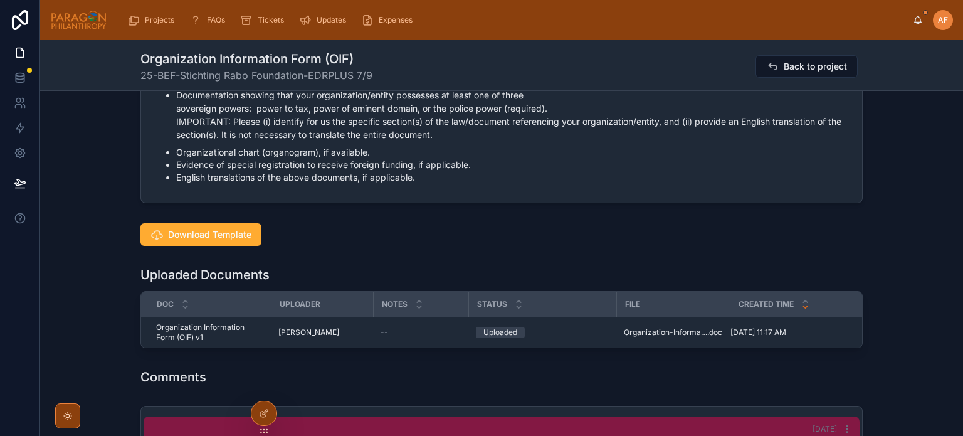
scroll to position [1128, 0]
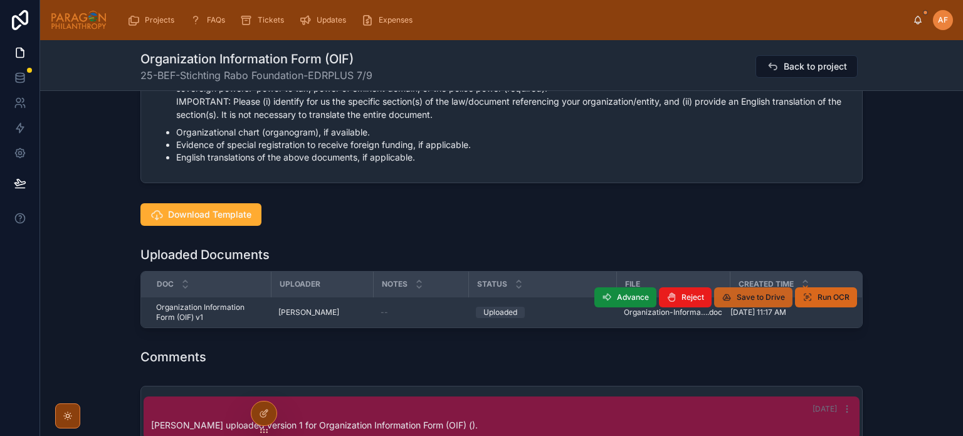
click at [738, 302] on span "Save to Drive" at bounding box center [760, 297] width 48 height 10
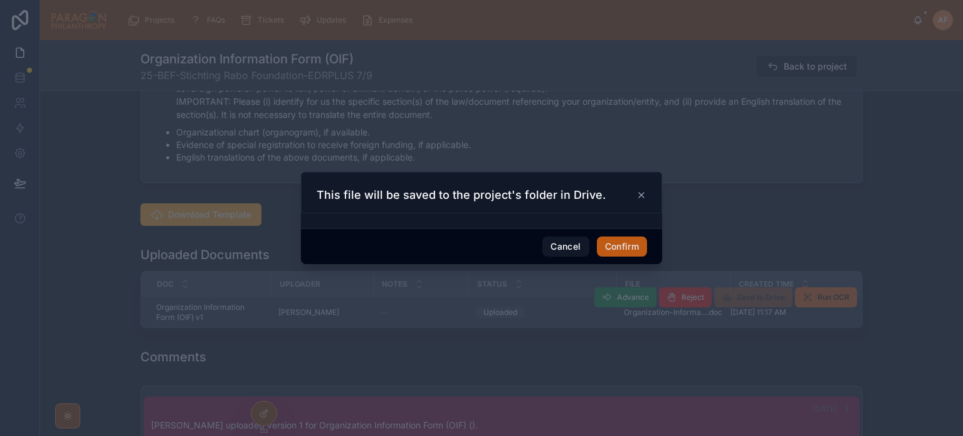
click at [625, 244] on button "Confirm" at bounding box center [622, 246] width 50 height 20
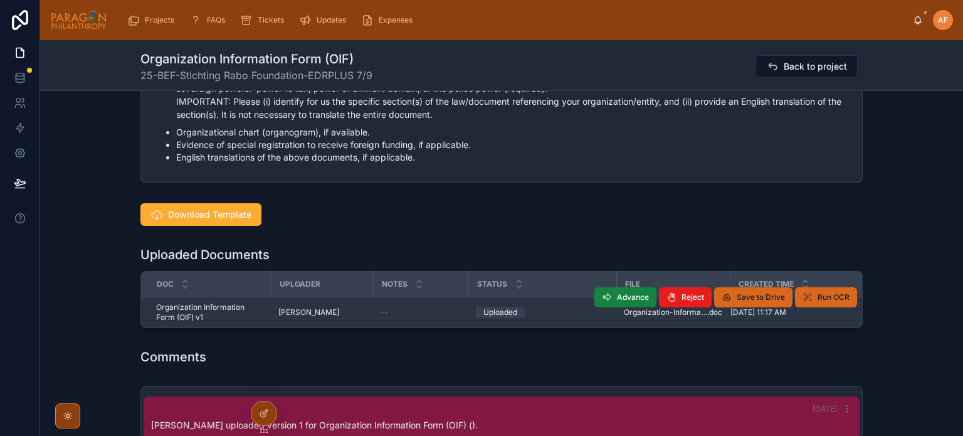
click at [620, 302] on span "Advance" at bounding box center [633, 297] width 32 height 10
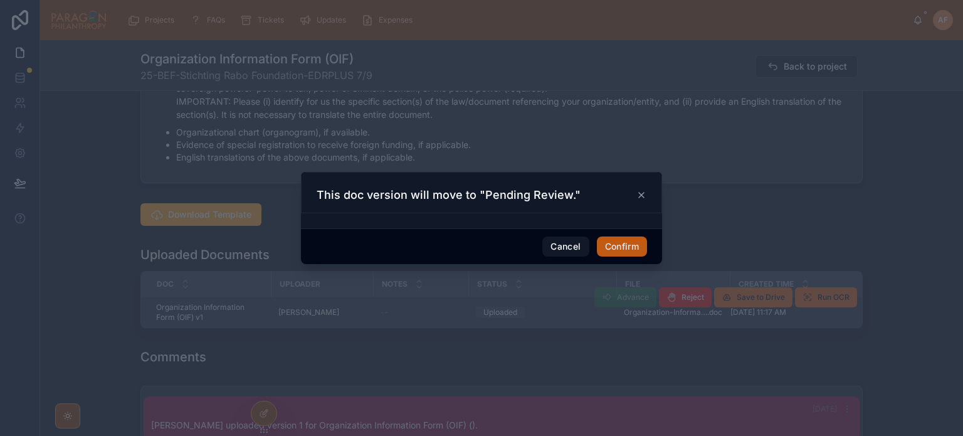
click at [624, 248] on button "Confirm" at bounding box center [622, 246] width 50 height 20
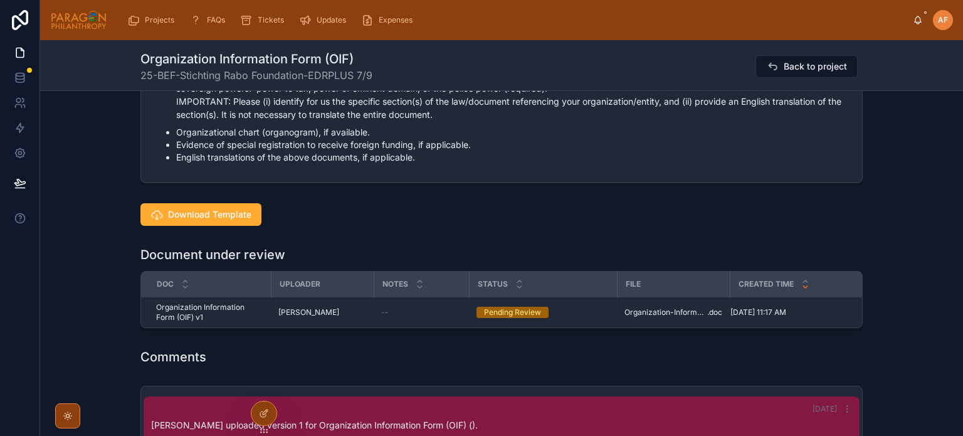
click at [642, 365] on div "Comments" at bounding box center [501, 357] width 722 height 18
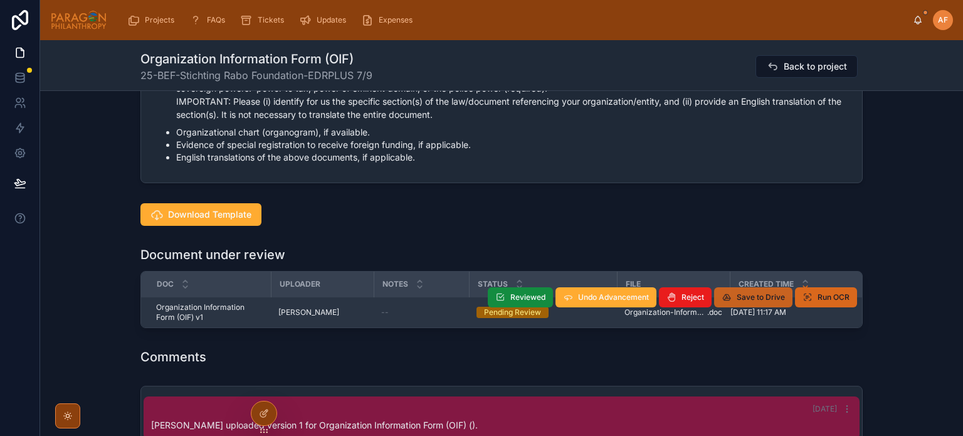
click at [746, 302] on span "Save to Drive" at bounding box center [760, 297] width 48 height 10
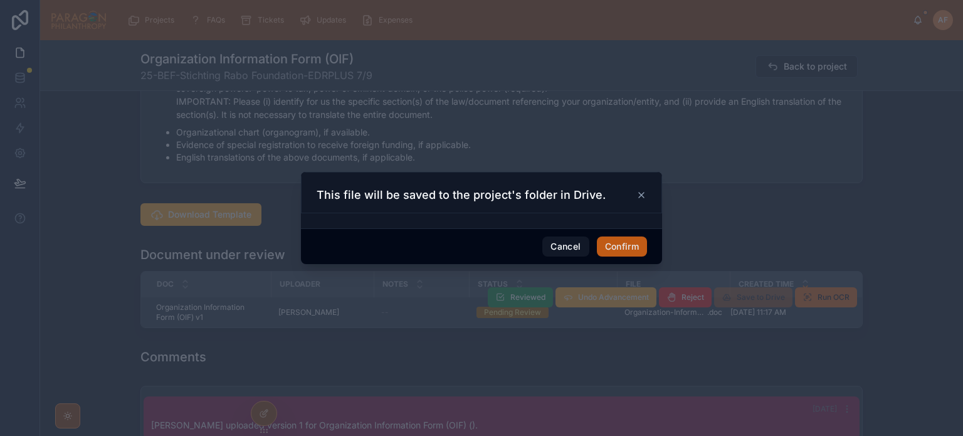
click at [611, 250] on button "Confirm" at bounding box center [622, 246] width 50 height 20
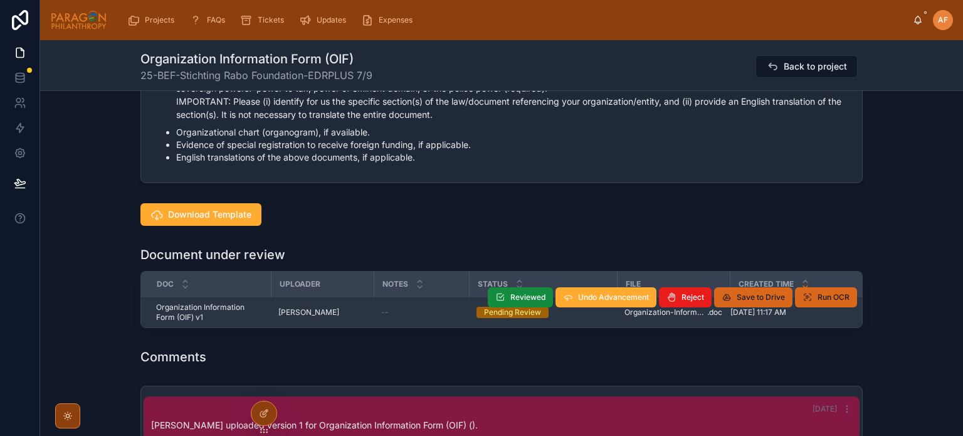
drag, startPoint x: 661, startPoint y: 392, endPoint x: 654, endPoint y: 390, distance: 6.5
click at [661, 365] on div "Comments" at bounding box center [501, 357] width 722 height 18
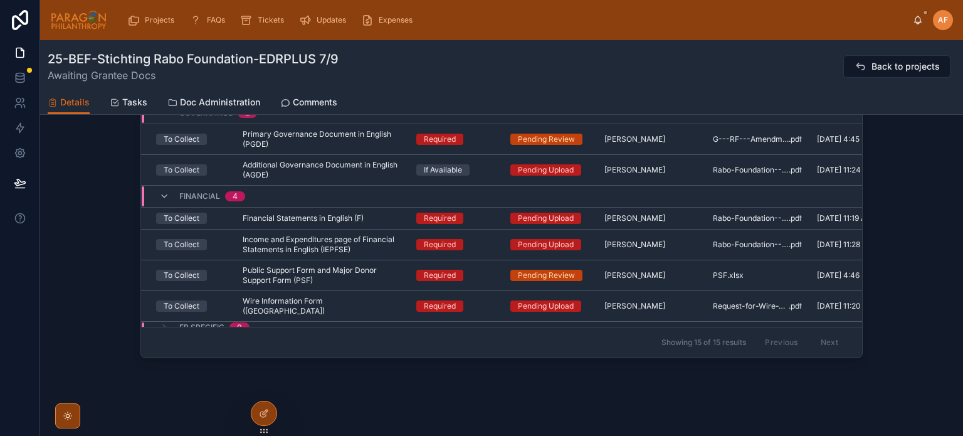
scroll to position [1409, 0]
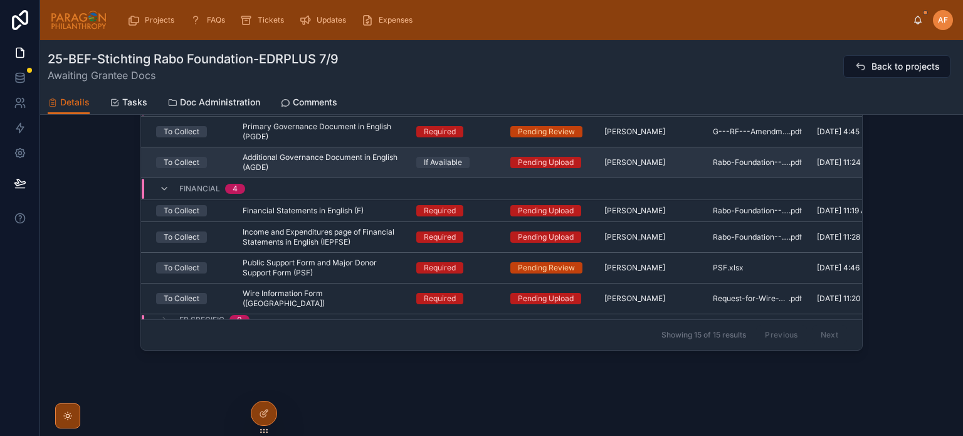
click at [470, 158] on div "If Available" at bounding box center [455, 162] width 79 height 11
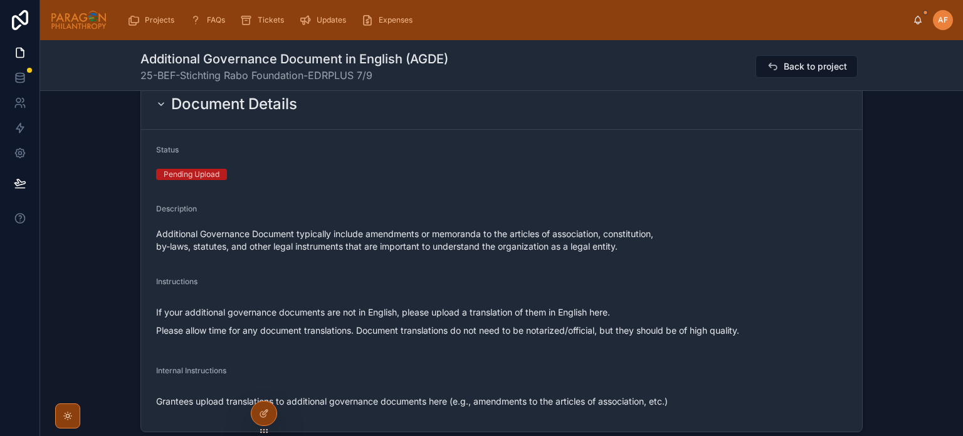
scroll to position [501, 0]
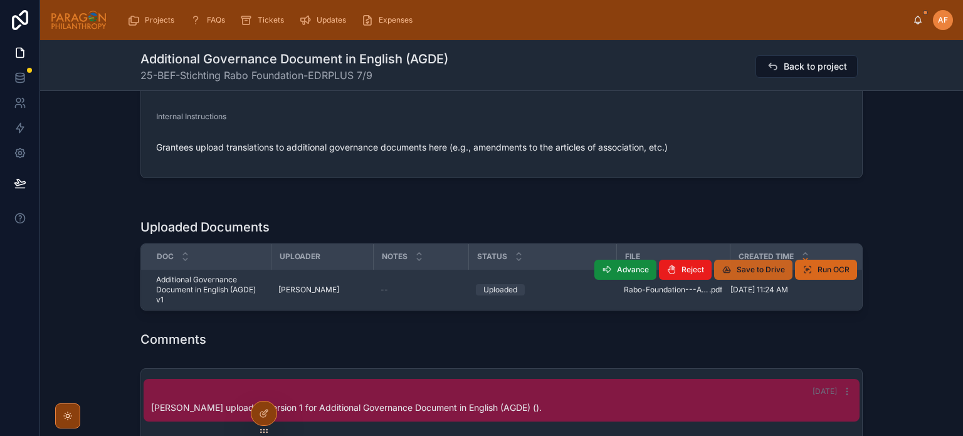
click at [744, 269] on span "Save to Drive" at bounding box center [760, 269] width 48 height 10
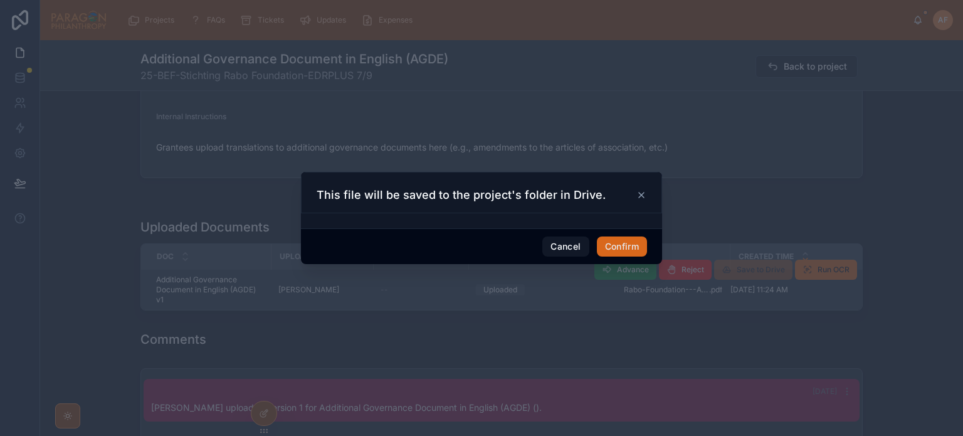
click at [614, 235] on div "Cancel Confirm" at bounding box center [481, 246] width 361 height 36
click at [616, 245] on button "Confirm" at bounding box center [622, 246] width 50 height 20
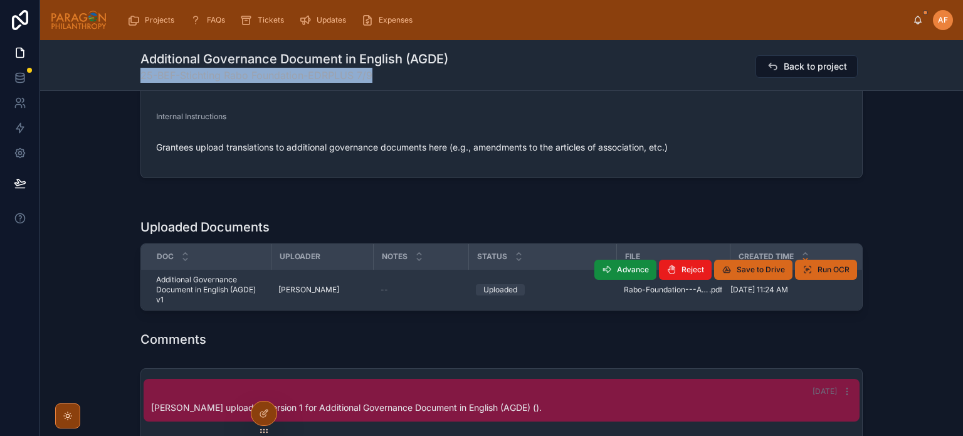
drag, startPoint x: 134, startPoint y: 73, endPoint x: 377, endPoint y: 76, distance: 242.6
click at [377, 76] on div "Additional Governance Document in English (AGDE) 25-BEF-Stichting Rabo Foundati…" at bounding box center [501, 65] width 923 height 51
copy span "25-BEF-Stichting Rabo Foundation-EDRPLUS 7/9"
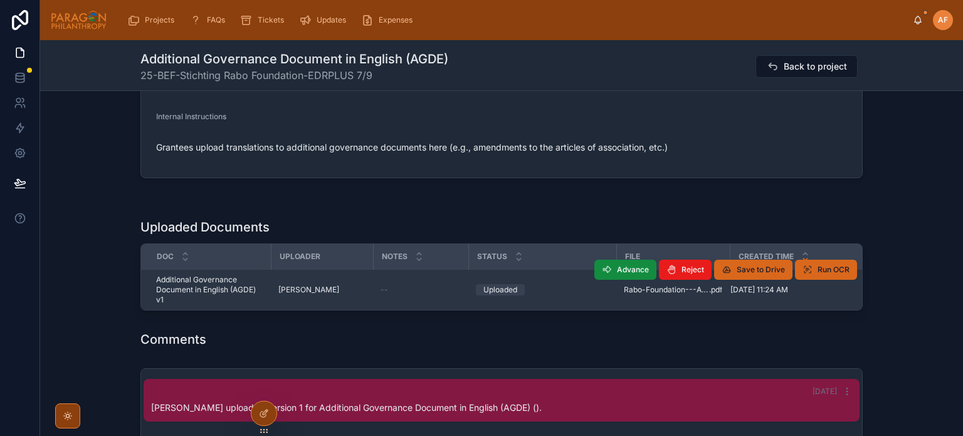
click at [698, 218] on div "Uploaded Documents" at bounding box center [501, 227] width 722 height 18
click at [621, 264] on span "Advance" at bounding box center [633, 269] width 32 height 10
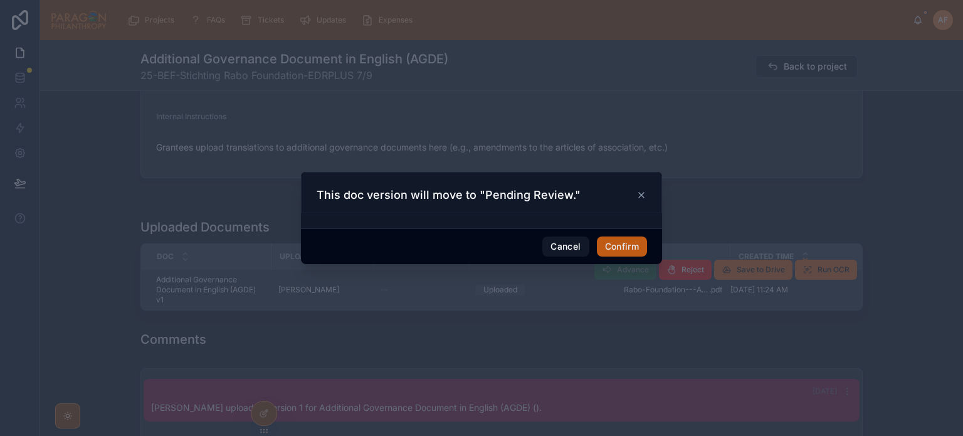
click at [621, 243] on button "Confirm" at bounding box center [622, 246] width 50 height 20
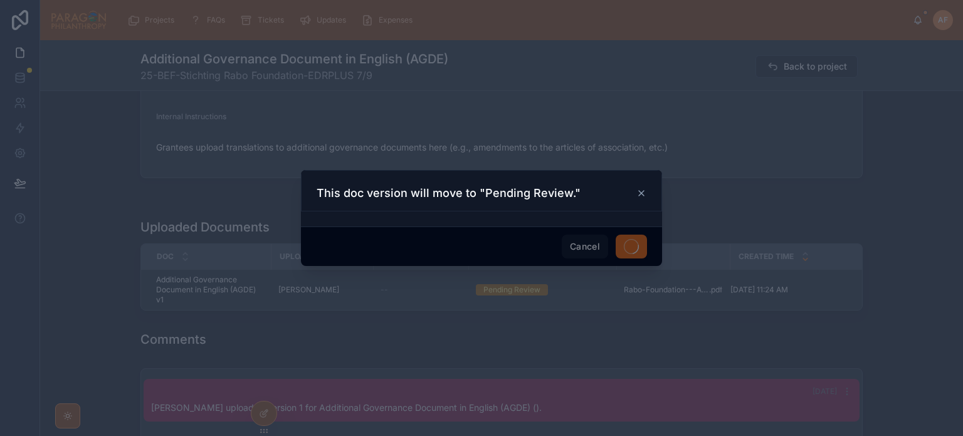
click at [653, 376] on div at bounding box center [481, 218] width 963 height 436
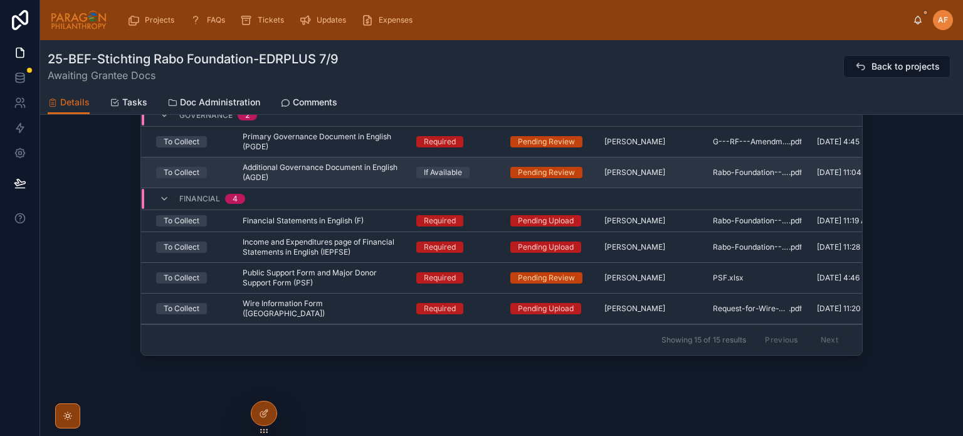
scroll to position [322, 0]
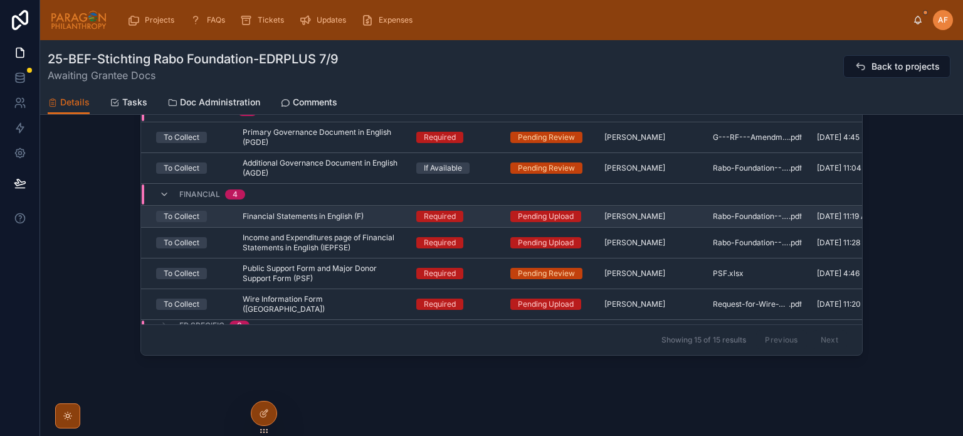
click at [469, 219] on div "Required" at bounding box center [455, 216] width 79 height 11
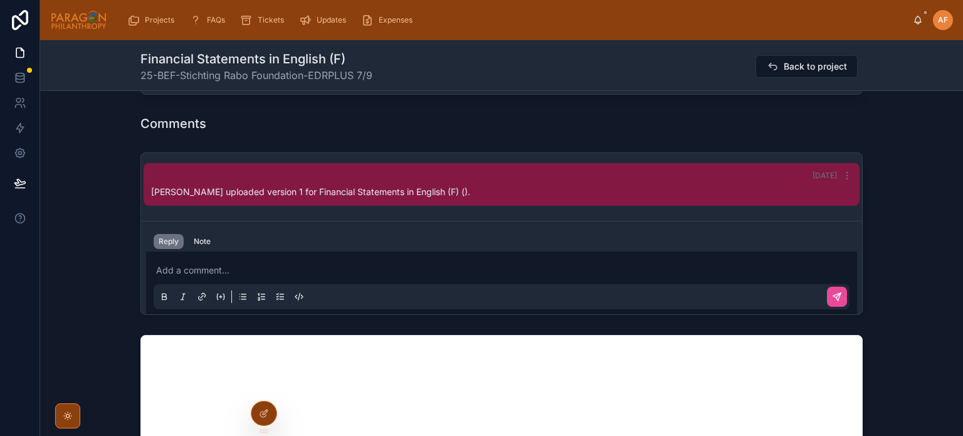
scroll to position [501, 0]
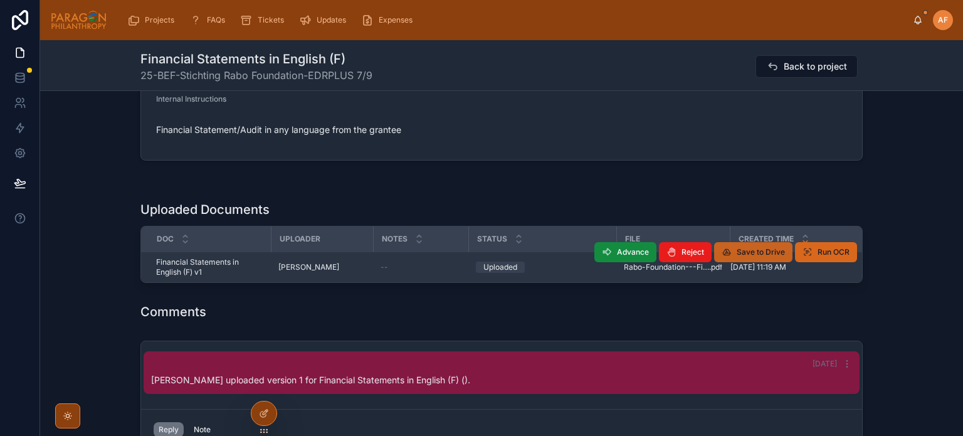
click at [732, 252] on button "Save to Drive" at bounding box center [753, 252] width 78 height 20
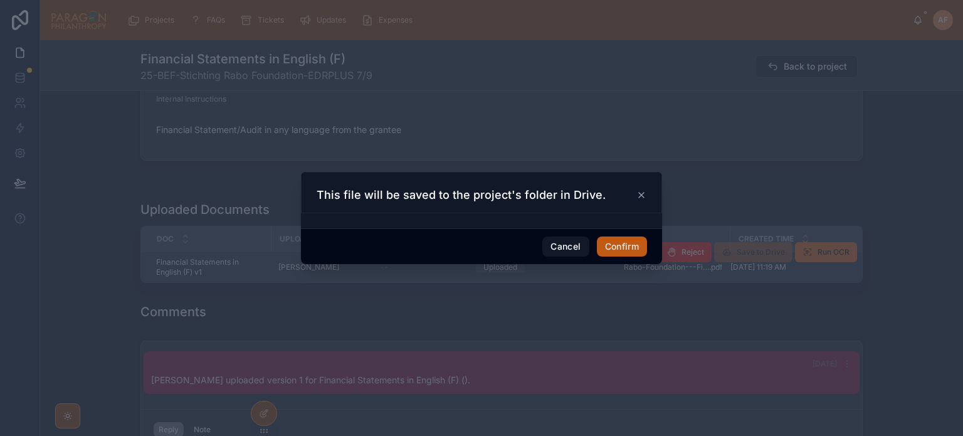
click at [609, 239] on button "Confirm" at bounding box center [622, 246] width 50 height 20
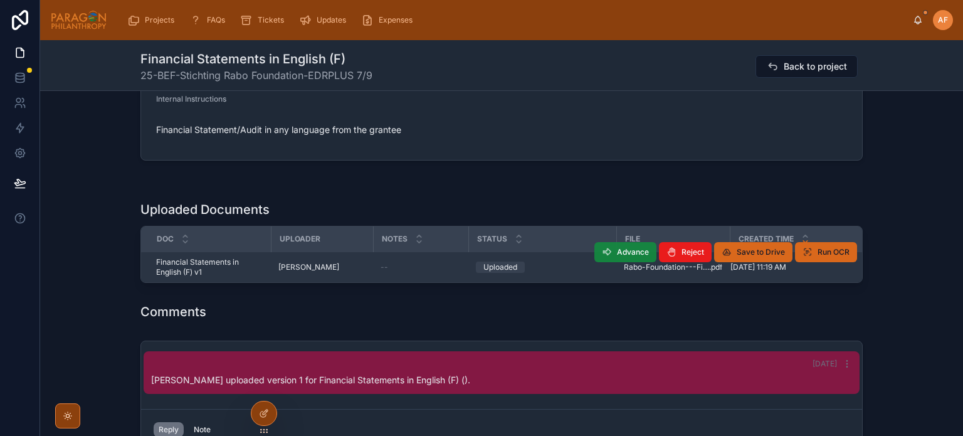
click at [612, 249] on button "Advance" at bounding box center [625, 252] width 62 height 20
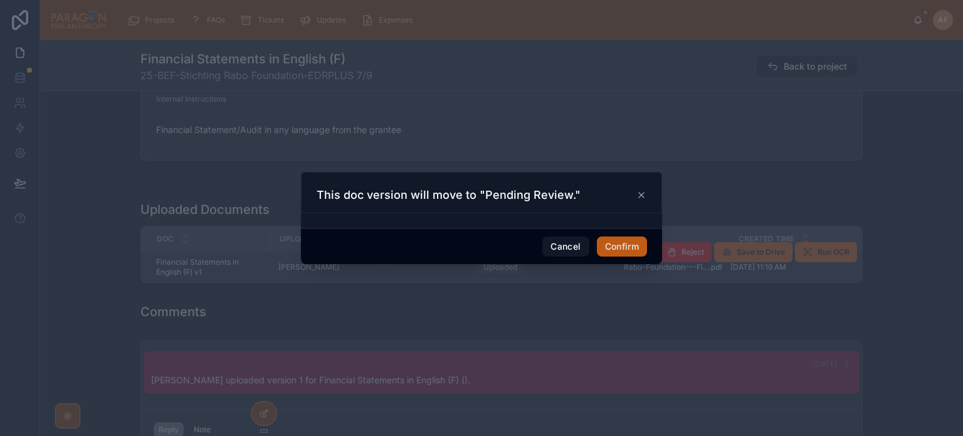
click at [622, 239] on button "Confirm" at bounding box center [622, 246] width 50 height 20
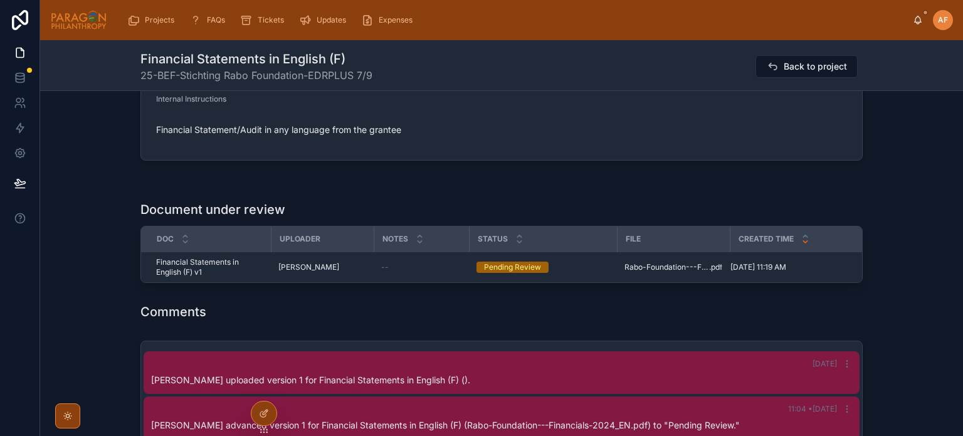
click at [646, 325] on div "Comments" at bounding box center [501, 312] width 923 height 28
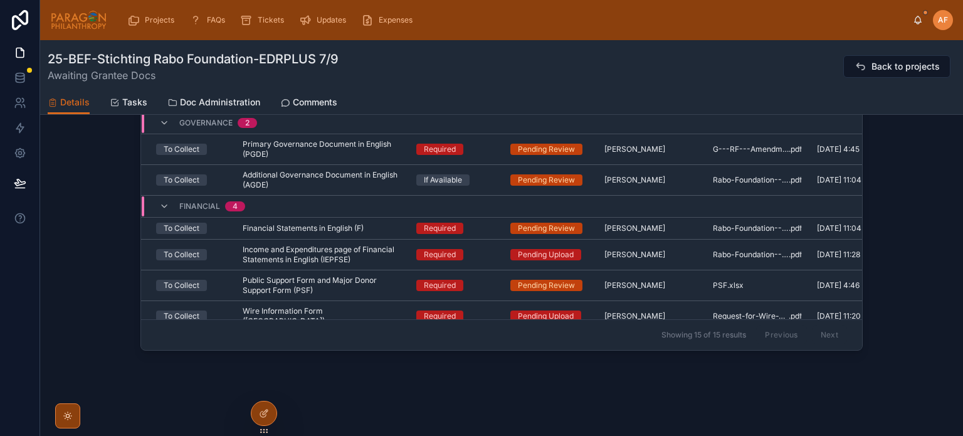
scroll to position [322, 0]
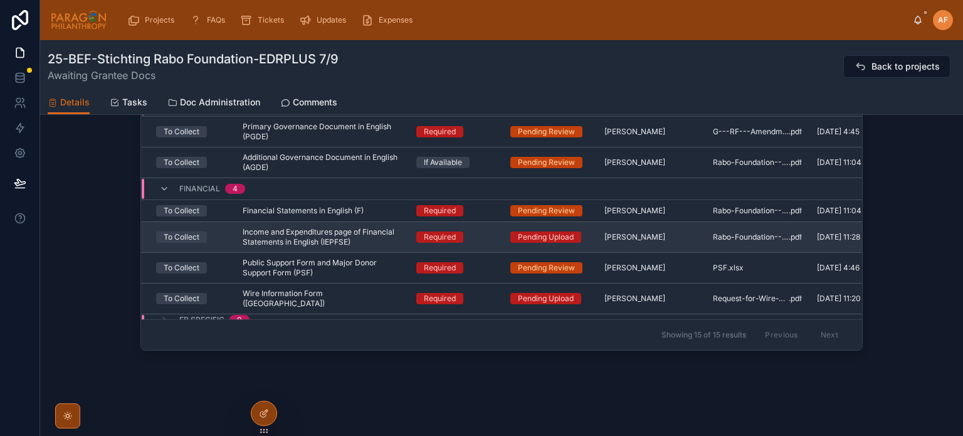
click at [471, 234] on div "Required" at bounding box center [455, 236] width 79 height 11
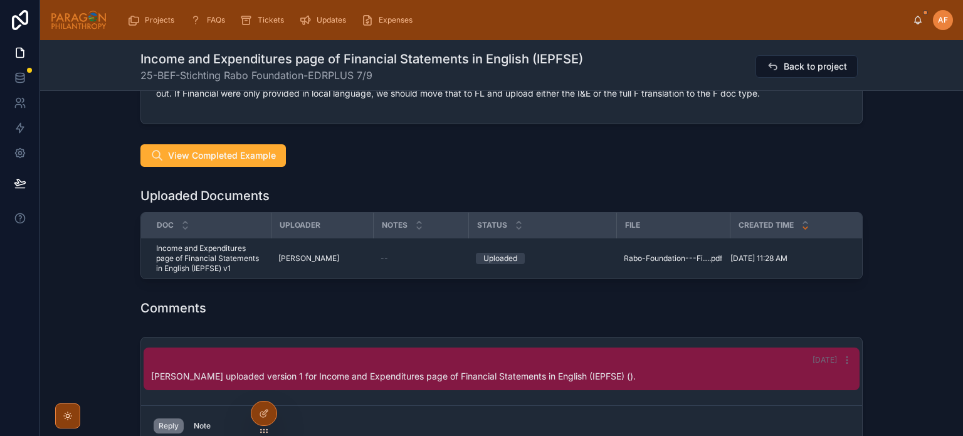
scroll to position [564, 0]
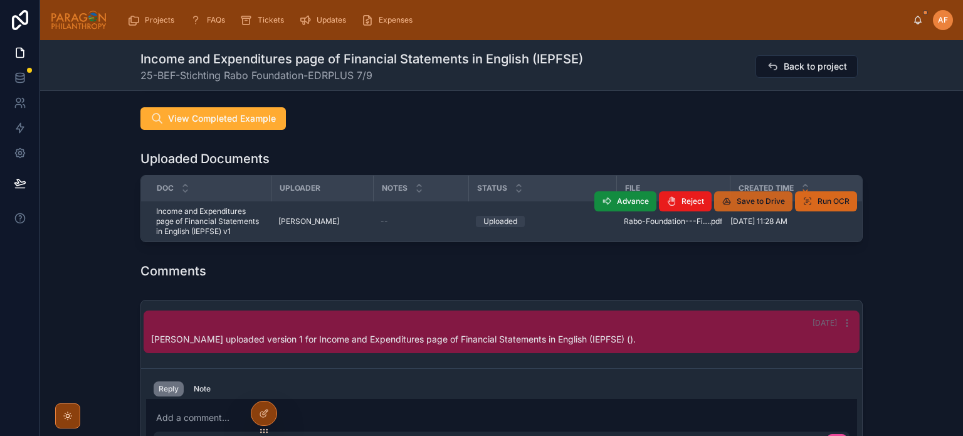
click at [743, 201] on span "Save to Drive" at bounding box center [760, 201] width 48 height 10
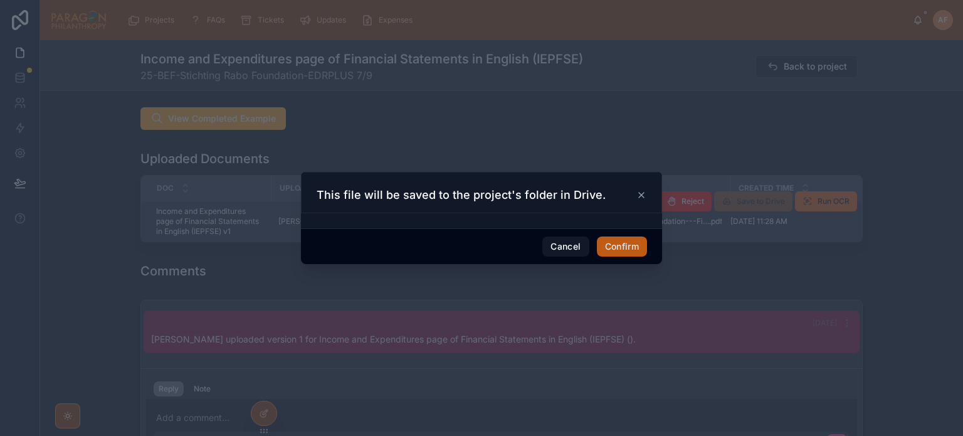
click at [634, 248] on button "Confirm" at bounding box center [622, 246] width 50 height 20
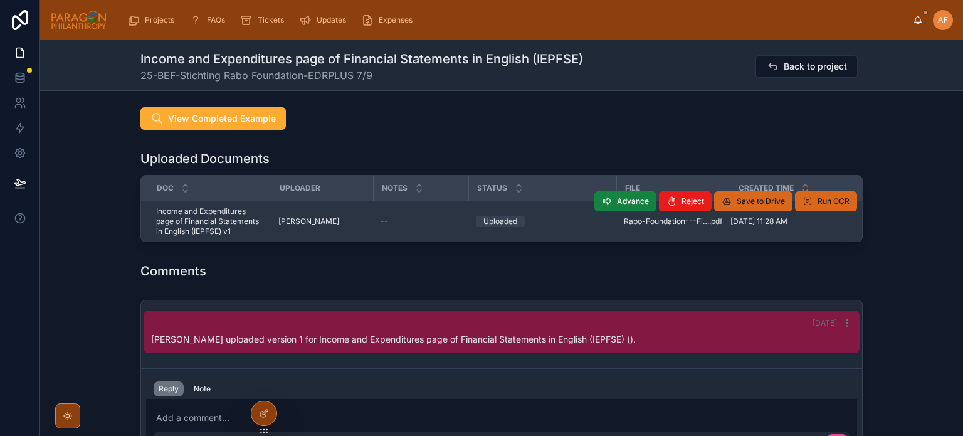
click at [605, 198] on icon at bounding box center [607, 201] width 10 height 10
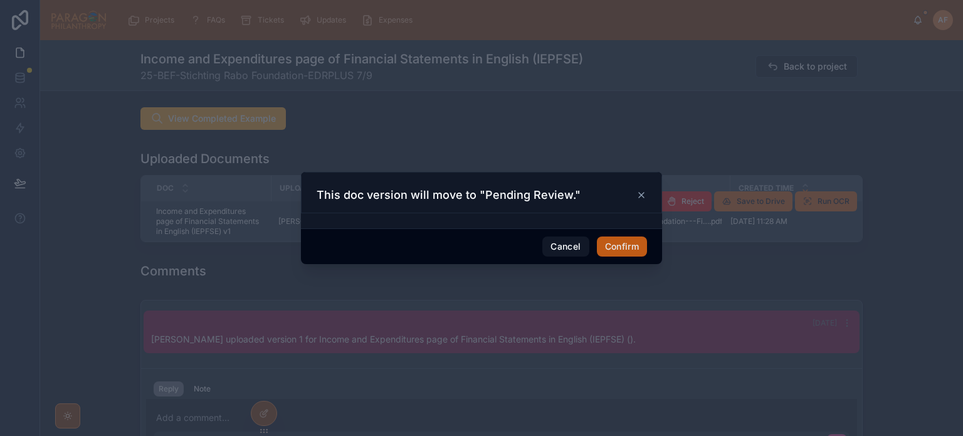
click at [614, 249] on button "Confirm" at bounding box center [622, 246] width 50 height 20
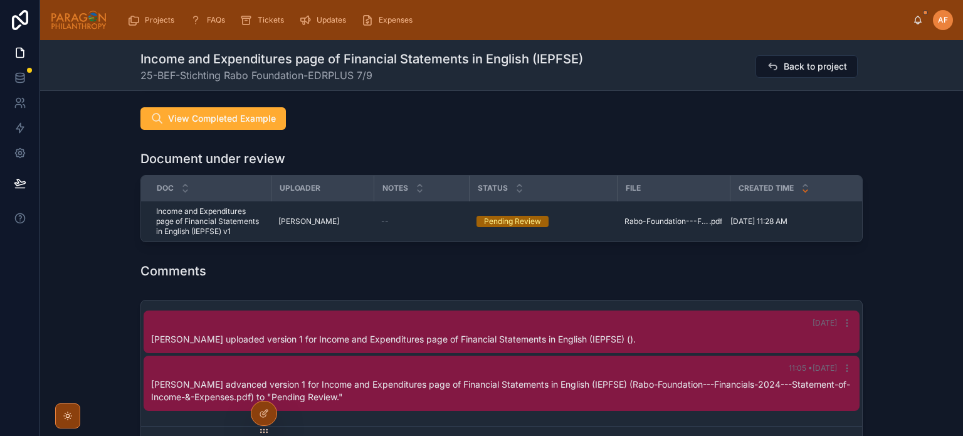
click at [661, 142] on div "Assignments Edit Responsible [PERSON_NAME] Uploaders [PERSON_NAME] Reviewers [P…" at bounding box center [501, 207] width 923 height 1331
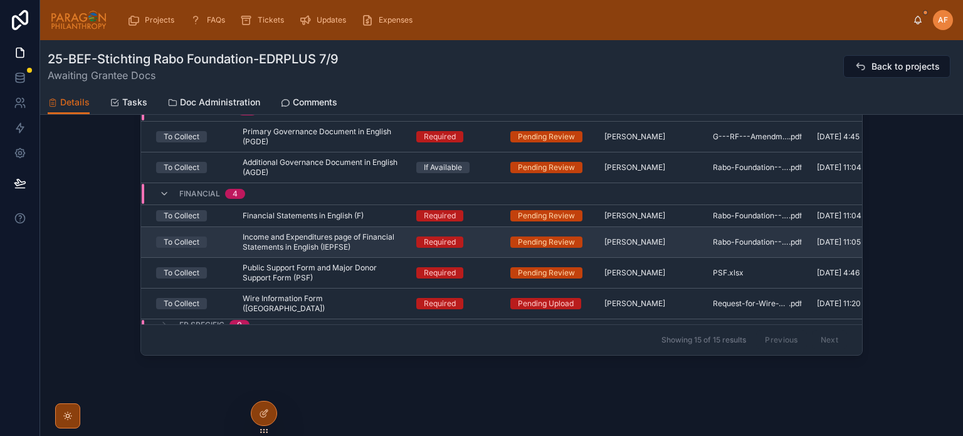
scroll to position [1409, 0]
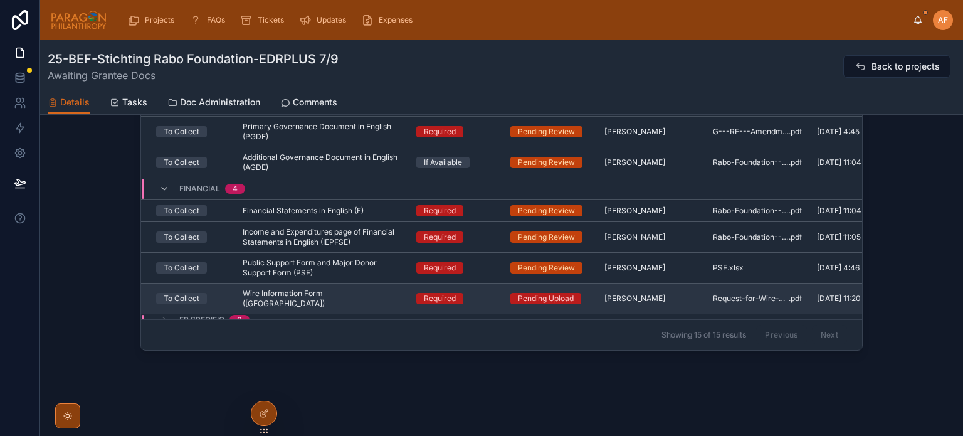
click at [488, 293] on div "Required" at bounding box center [455, 298] width 79 height 11
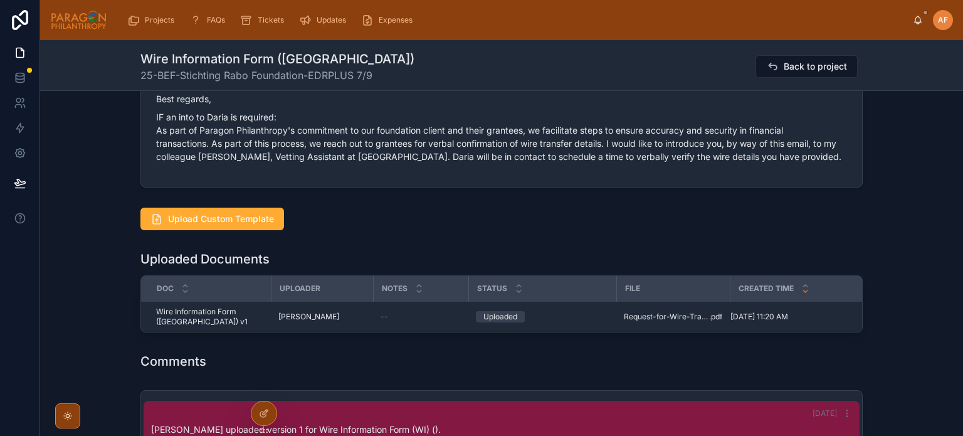
scroll to position [1379, 0]
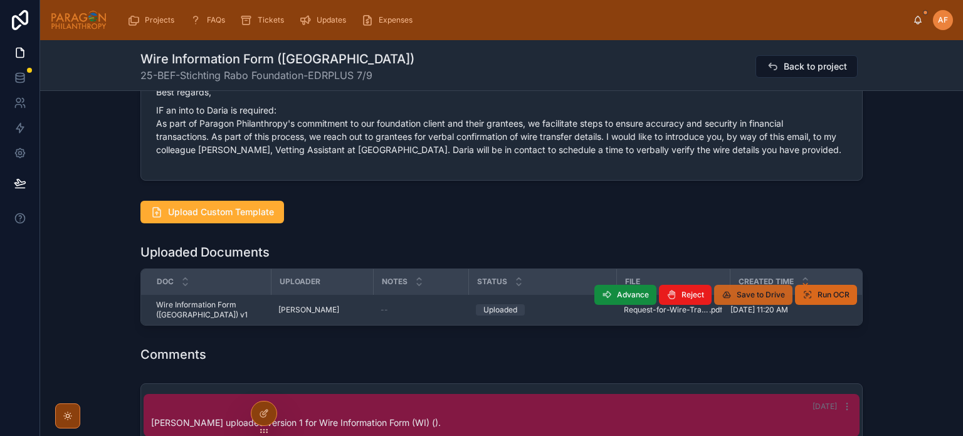
click at [749, 290] on span "Save to Drive" at bounding box center [760, 295] width 48 height 10
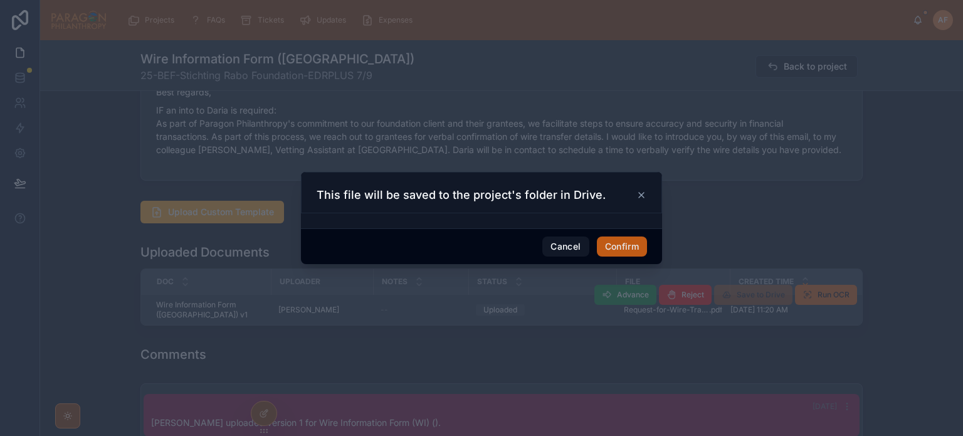
click at [620, 237] on button "Confirm" at bounding box center [622, 246] width 50 height 20
click at [526, 338] on div at bounding box center [481, 218] width 963 height 436
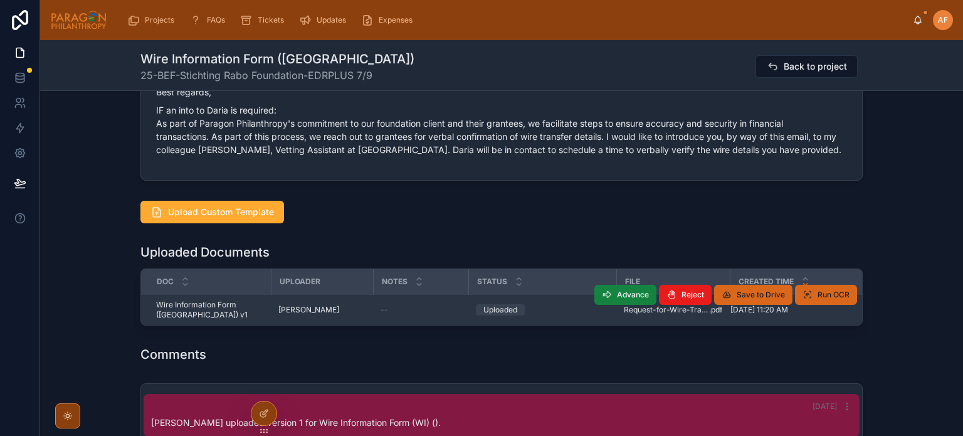
click at [624, 290] on span "Advance" at bounding box center [633, 295] width 32 height 10
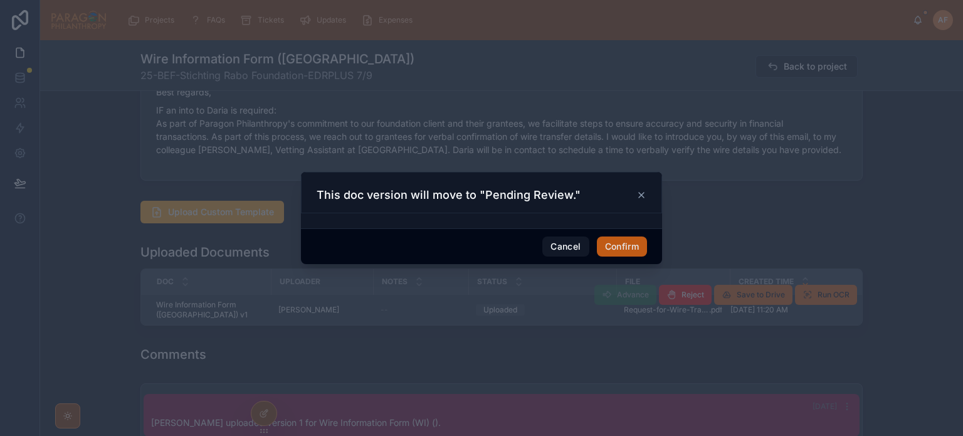
click at [611, 248] on button "Confirm" at bounding box center [622, 246] width 50 height 20
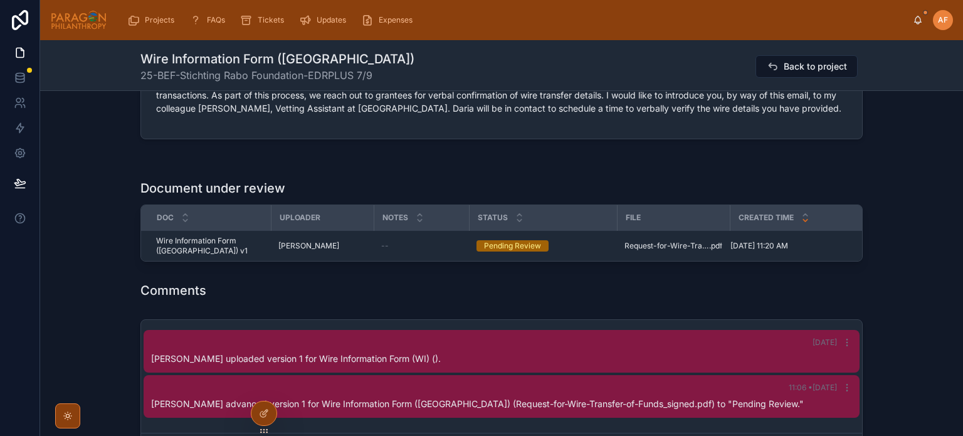
scroll to position [1441, 0]
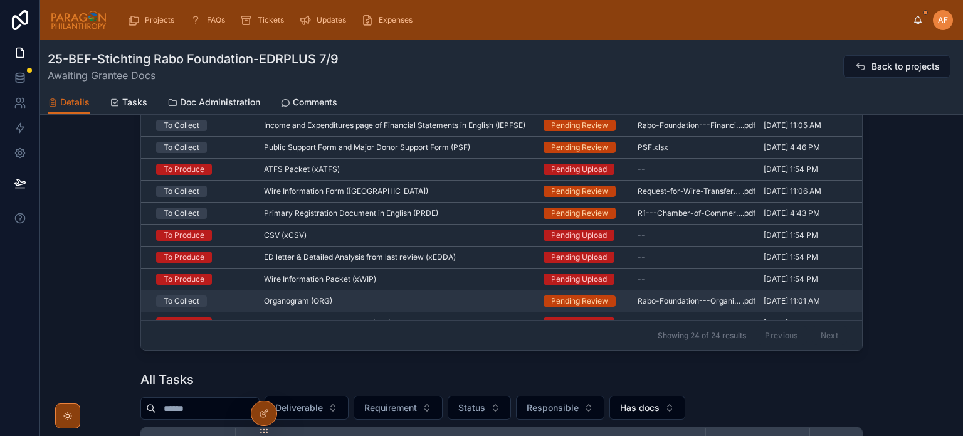
scroll to position [971, 0]
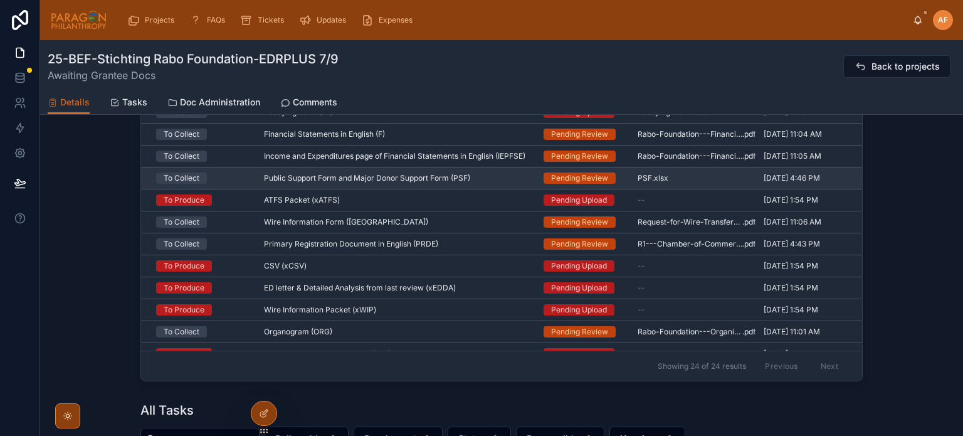
click at [481, 175] on td "Public Support Form and Major Donor Support Form (PSF) Public Support Form and …" at bounding box center [396, 178] width 280 height 22
click at [484, 182] on div "Public Support Form and Major Donor Support Form (PSF) Public Support Form and …" at bounding box center [396, 178] width 264 height 10
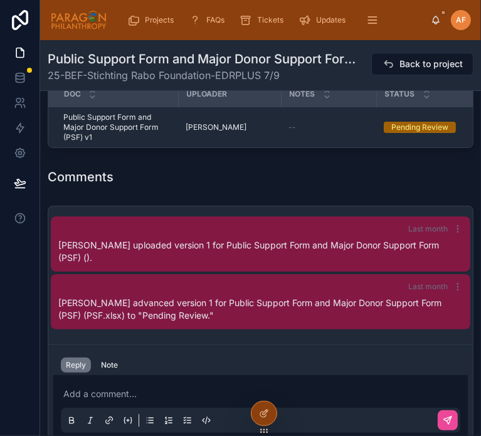
scroll to position [1903, 0]
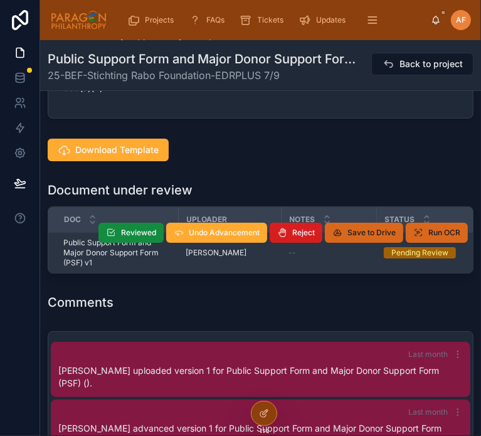
click at [296, 227] on span "Reject" at bounding box center [303, 232] width 23 height 10
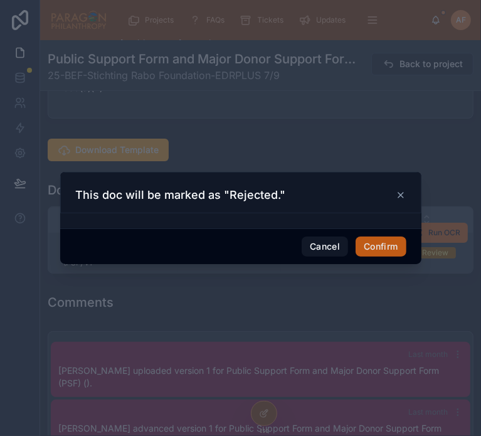
click at [374, 241] on button "Confirm" at bounding box center [380, 246] width 50 height 20
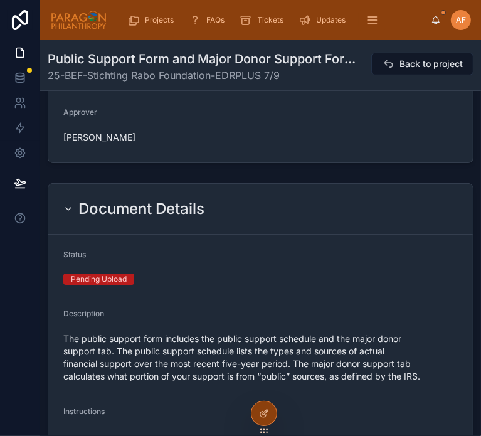
scroll to position [0, 0]
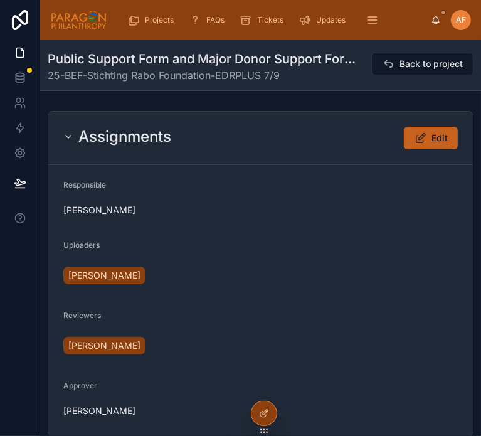
click at [417, 142] on icon at bounding box center [420, 138] width 13 height 13
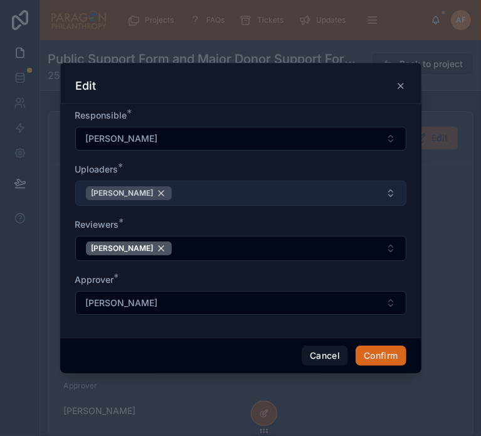
click at [154, 192] on div "[PERSON_NAME]" at bounding box center [129, 193] width 86 height 14
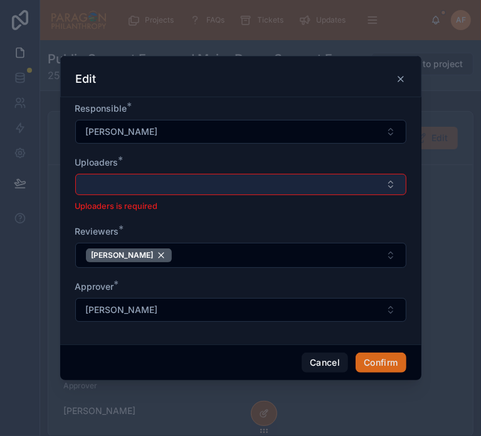
click at [160, 194] on button "Select Button" at bounding box center [240, 184] width 331 height 21
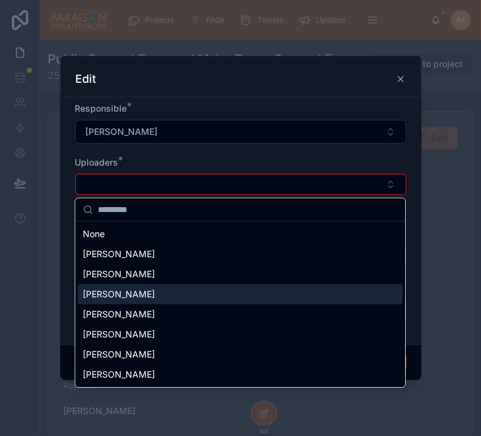
click at [153, 291] on span "[PERSON_NAME]" at bounding box center [119, 294] width 72 height 13
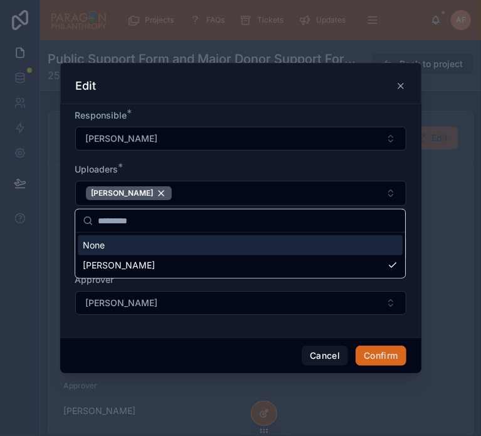
click at [202, 170] on div "Uploaders *" at bounding box center [240, 169] width 331 height 13
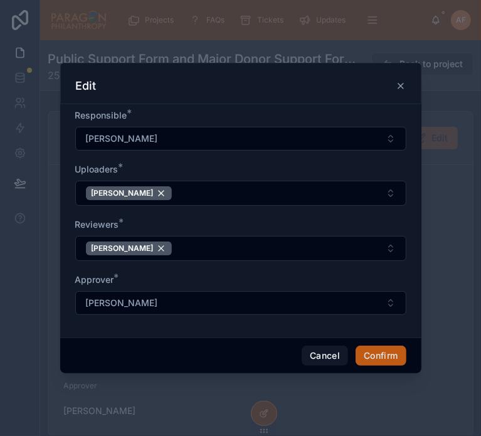
click at [386, 348] on button "Confirm" at bounding box center [380, 355] width 50 height 20
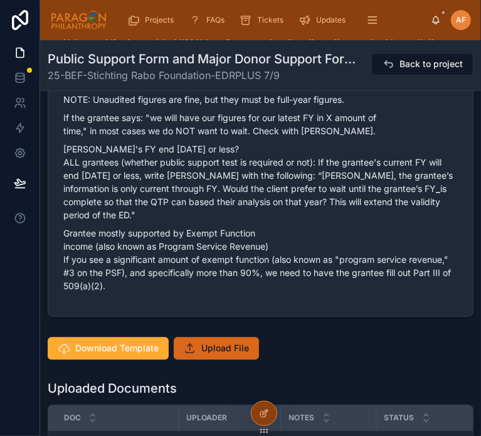
scroll to position [1755, 0]
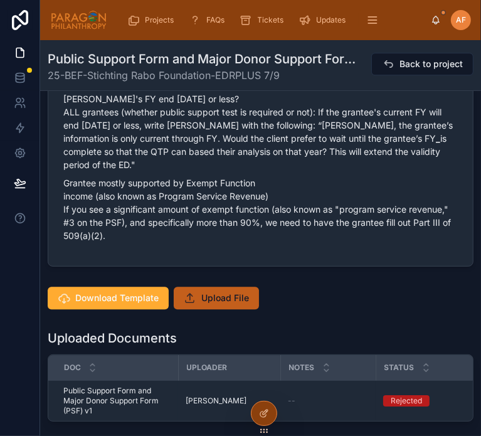
click at [205, 291] on span "Upload File" at bounding box center [225, 297] width 48 height 13
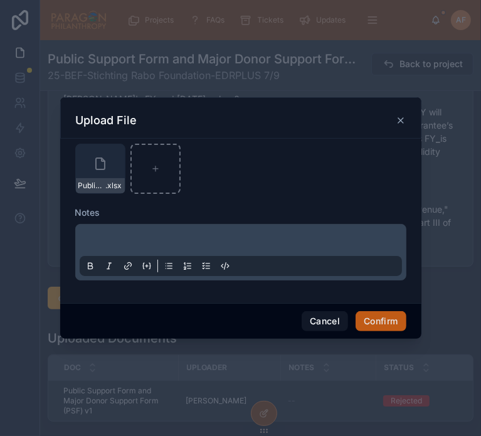
click at [386, 316] on button "Confirm" at bounding box center [380, 321] width 50 height 20
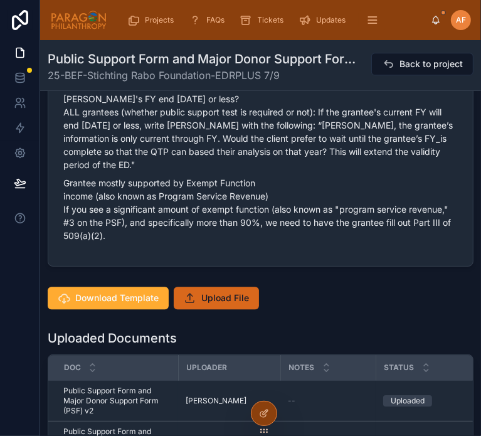
scroll to position [15, 0]
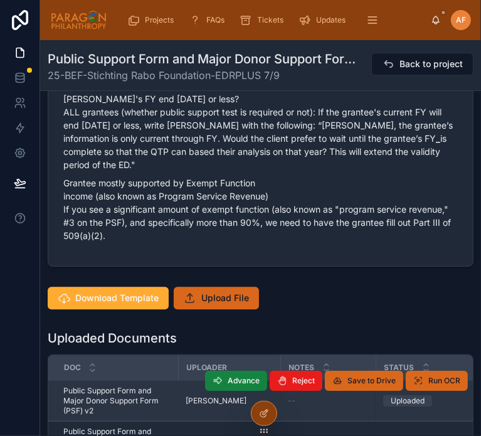
click at [212, 370] on button "Advance" at bounding box center [236, 380] width 62 height 20
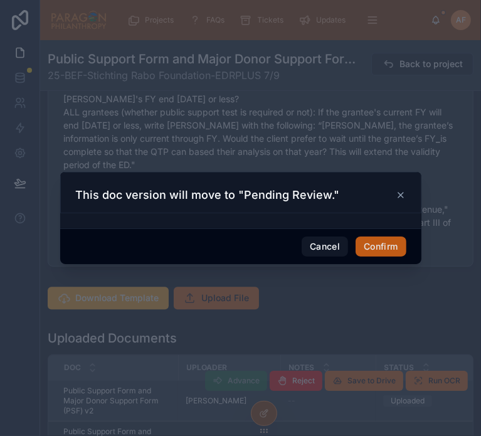
click at [387, 250] on button "Confirm" at bounding box center [380, 246] width 50 height 20
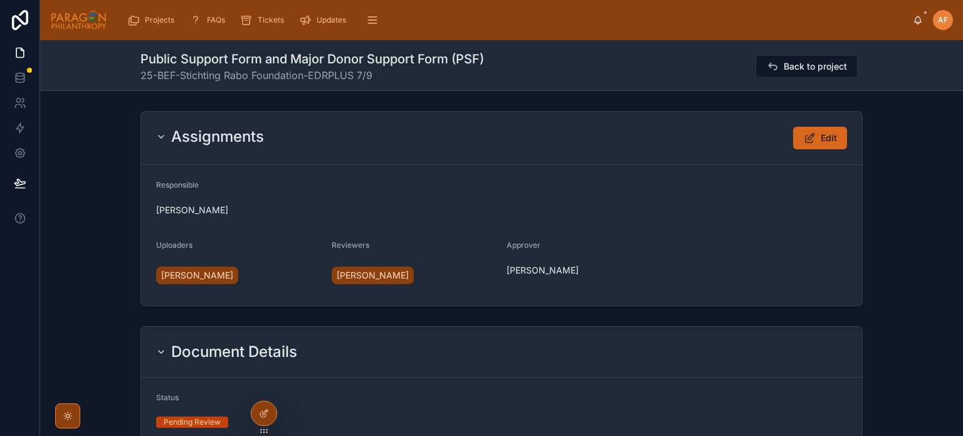
scroll to position [35, 0]
click at [814, 60] on button "Back to project" at bounding box center [806, 66] width 102 height 23
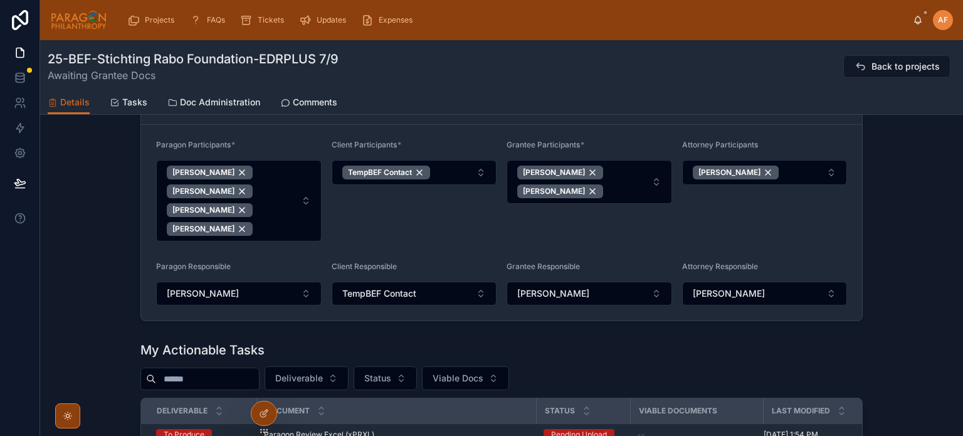
scroll to position [815, 0]
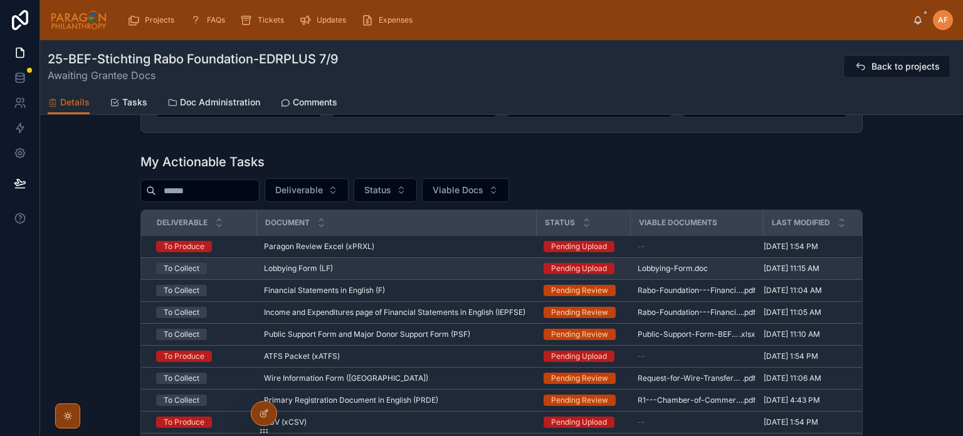
click at [498, 270] on div "Lobbying Form (LF) Lobbying Form (LF)" at bounding box center [396, 268] width 264 height 10
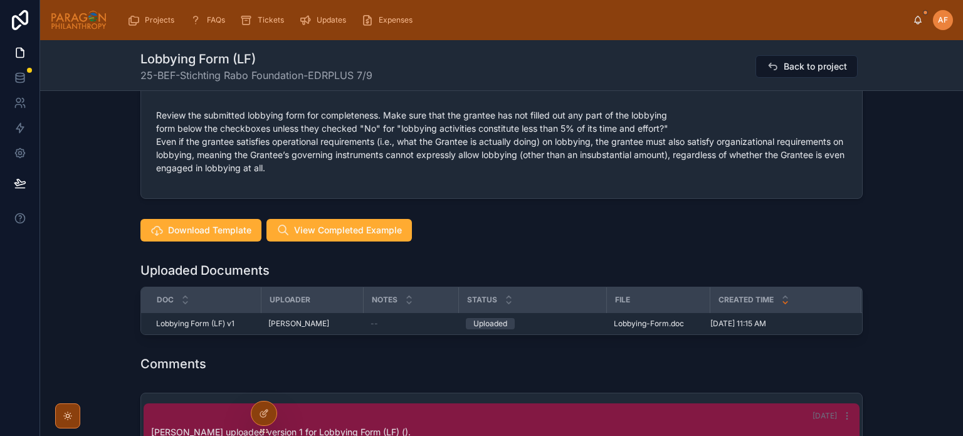
scroll to position [689, 0]
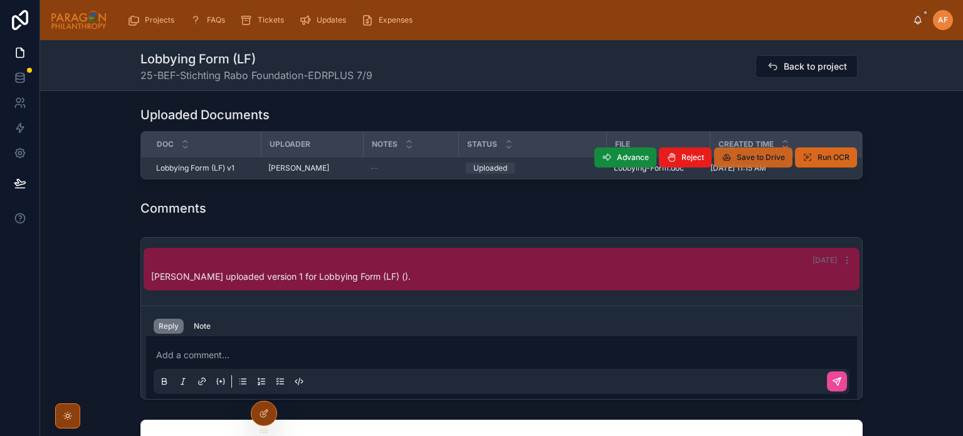
click at [739, 152] on span "Save to Drive" at bounding box center [760, 157] width 48 height 10
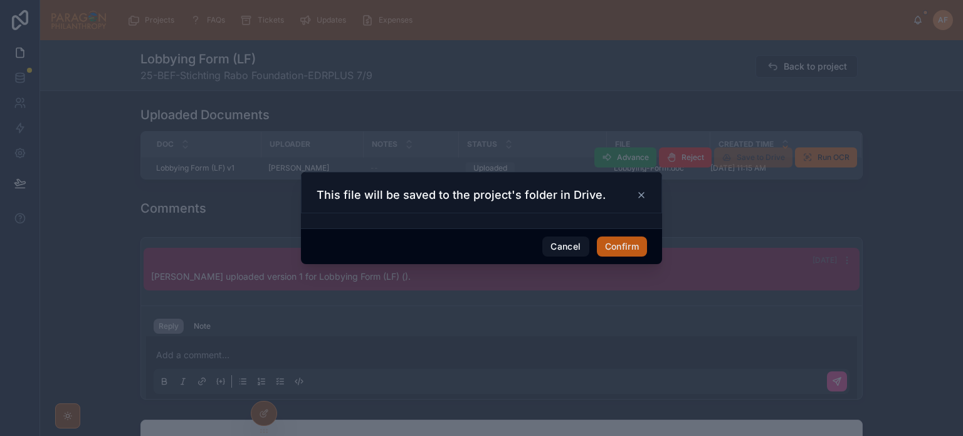
click at [620, 248] on button "Confirm" at bounding box center [622, 246] width 50 height 20
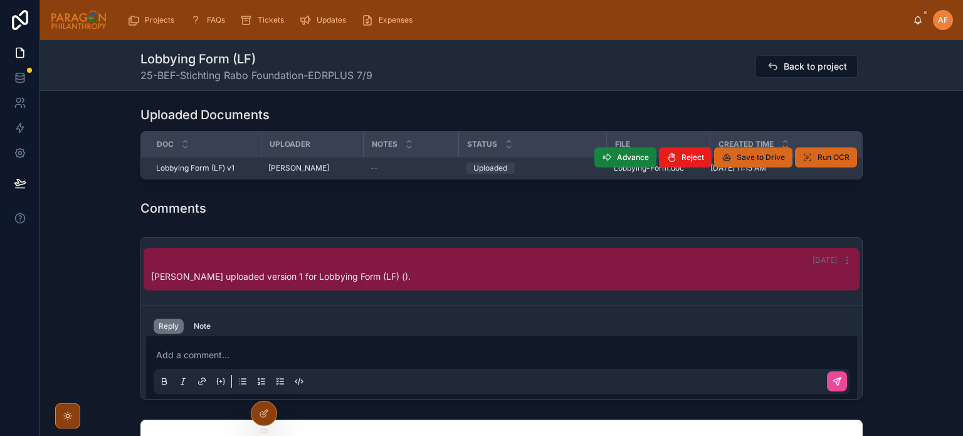
click at [607, 157] on icon at bounding box center [607, 157] width 10 height 10
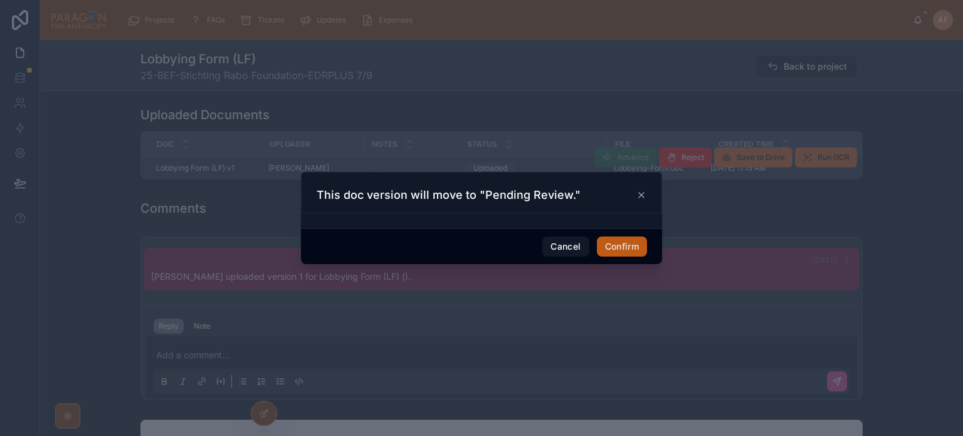
drag, startPoint x: 608, startPoint y: 249, endPoint x: 666, endPoint y: 410, distance: 170.5
click at [608, 249] on button "Confirm" at bounding box center [622, 246] width 50 height 20
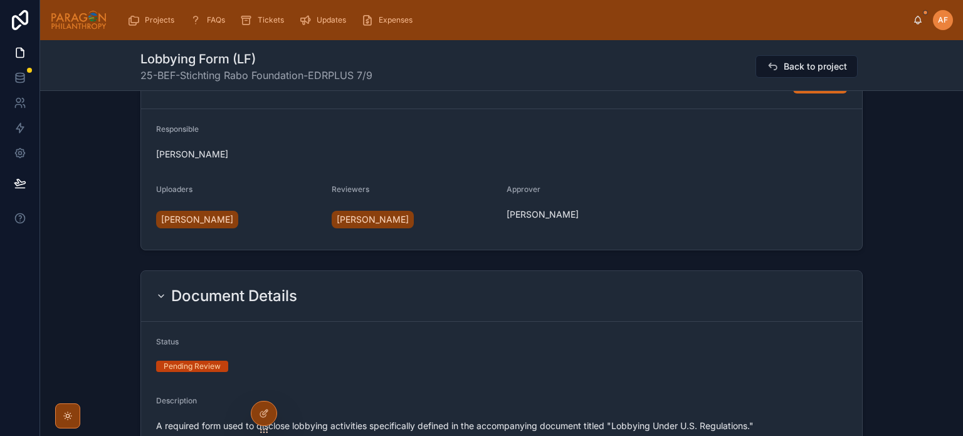
scroll to position [0, 0]
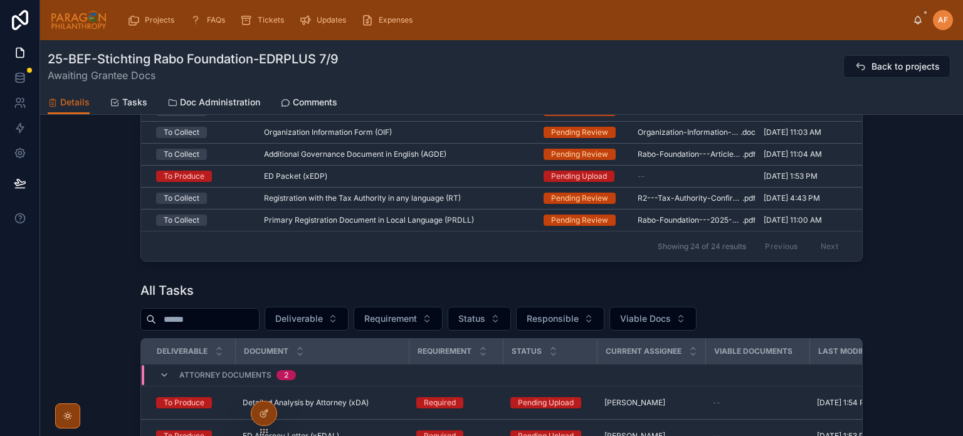
scroll to position [1128, 0]
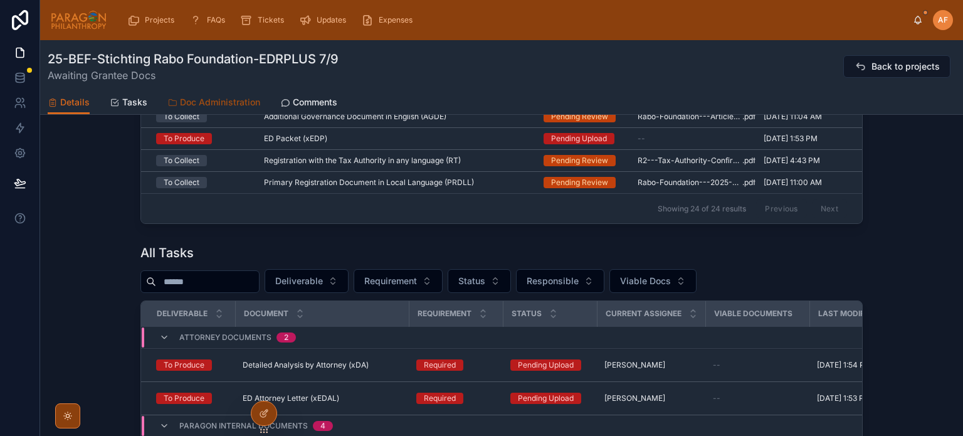
click at [220, 100] on span "Doc Administration" at bounding box center [220, 102] width 80 height 13
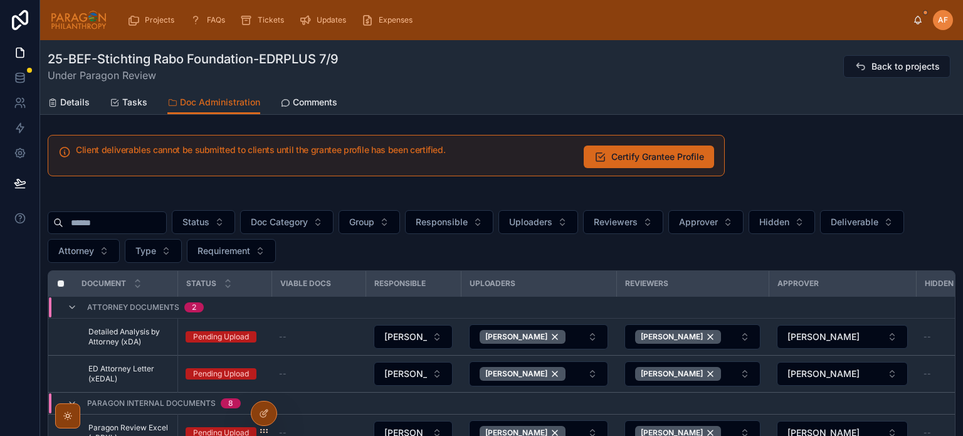
click at [117, 230] on input "text" at bounding box center [114, 223] width 103 height 18
type input "*****"
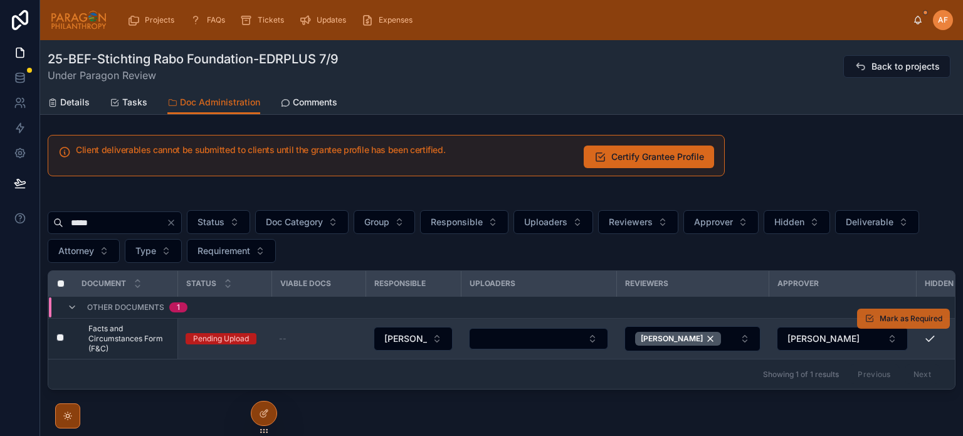
click at [897, 318] on span "Mark as Required" at bounding box center [910, 318] width 63 height 10
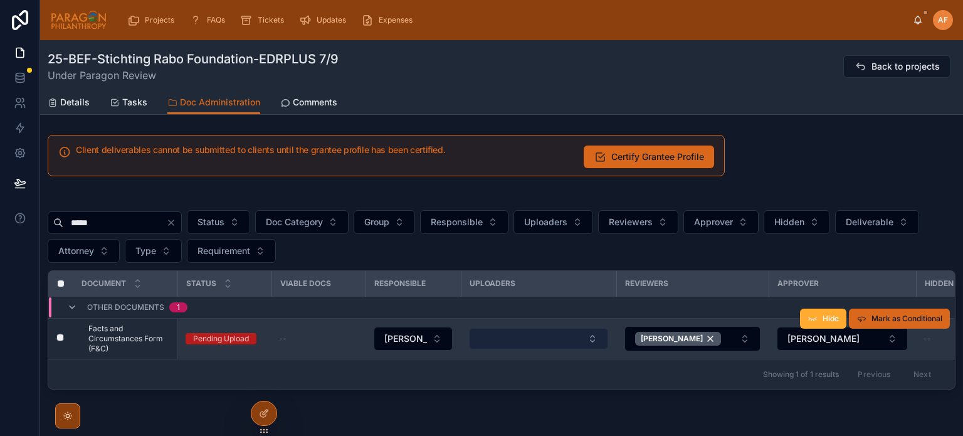
click at [522, 343] on button "Select Button" at bounding box center [538, 338] width 139 height 21
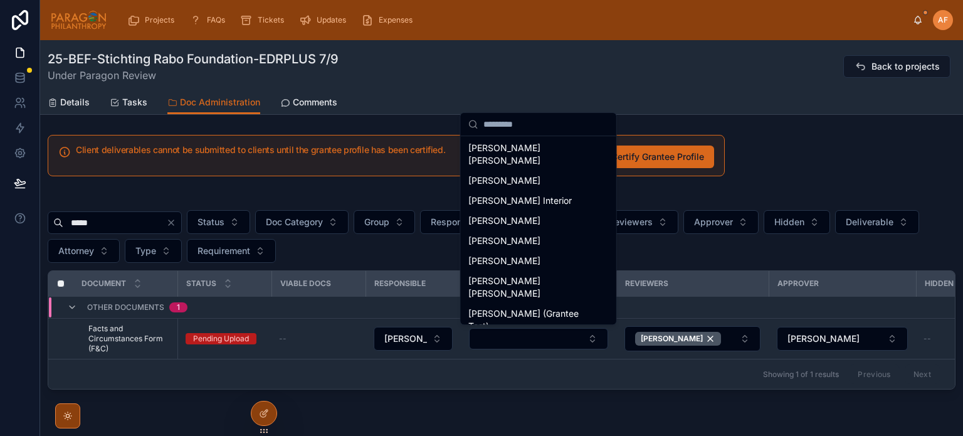
scroll to position [313, 0]
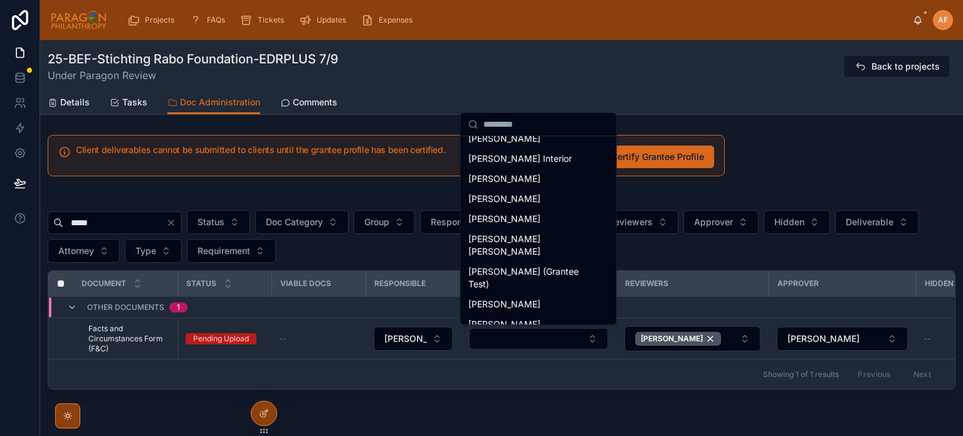
click at [514, 358] on span "[PERSON_NAME]" at bounding box center [504, 364] width 72 height 13
